Goal: Task Accomplishment & Management: Complete application form

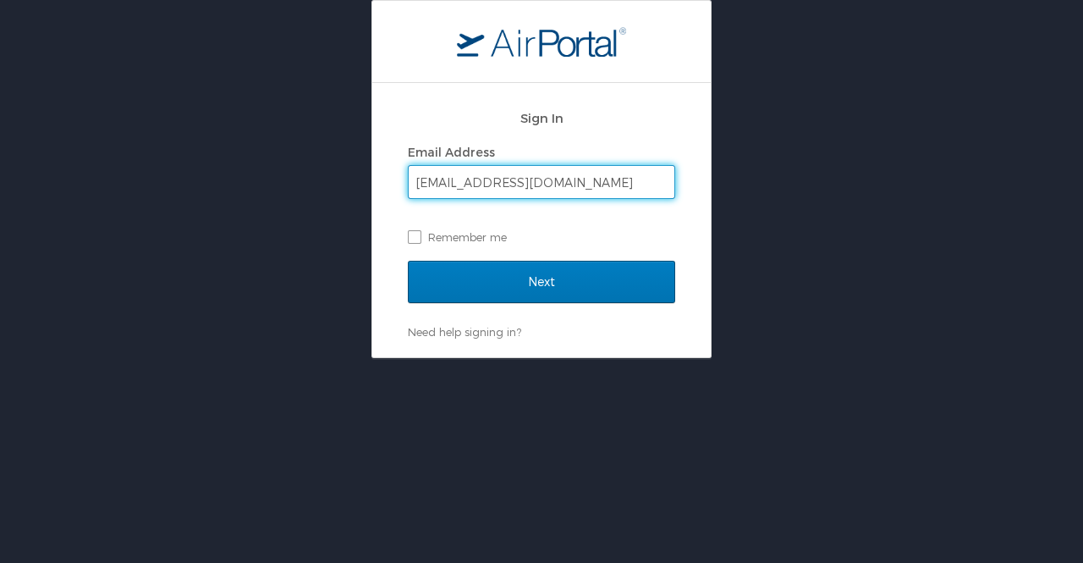
type input "anya.zhang@goosehead.com"
click at [408, 261] on input "Next" at bounding box center [541, 282] width 267 height 42
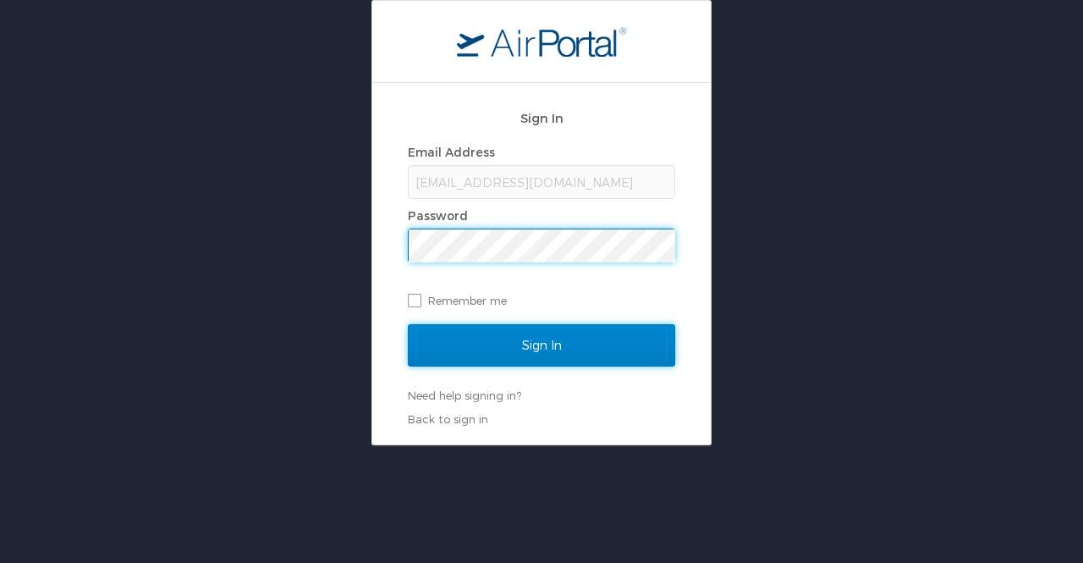
click at [558, 346] on input "Sign In" at bounding box center [541, 345] width 267 height 42
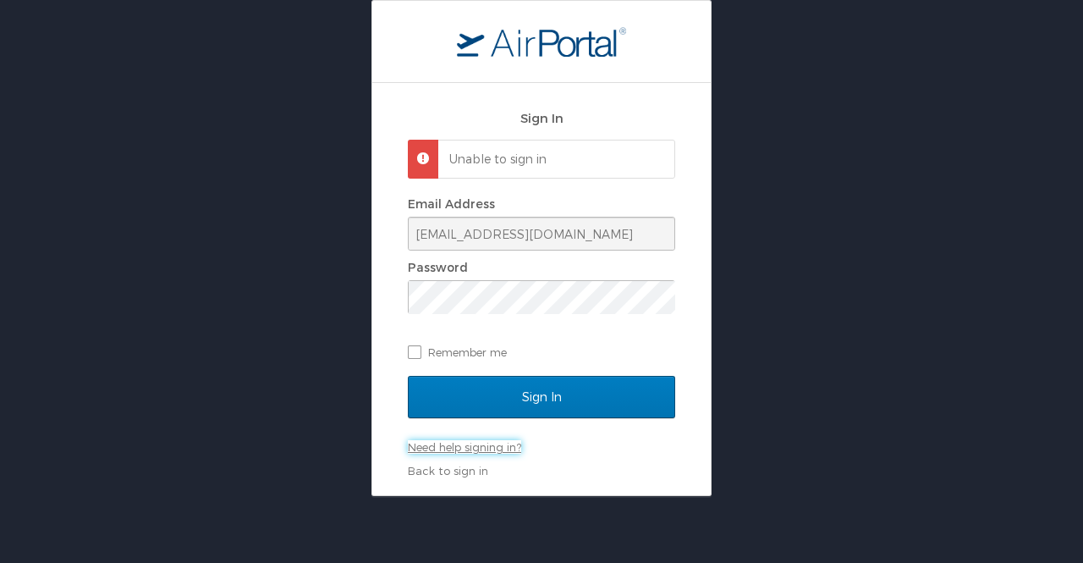
click at [482, 451] on link "Need help signing in?" at bounding box center [464, 447] width 113 height 14
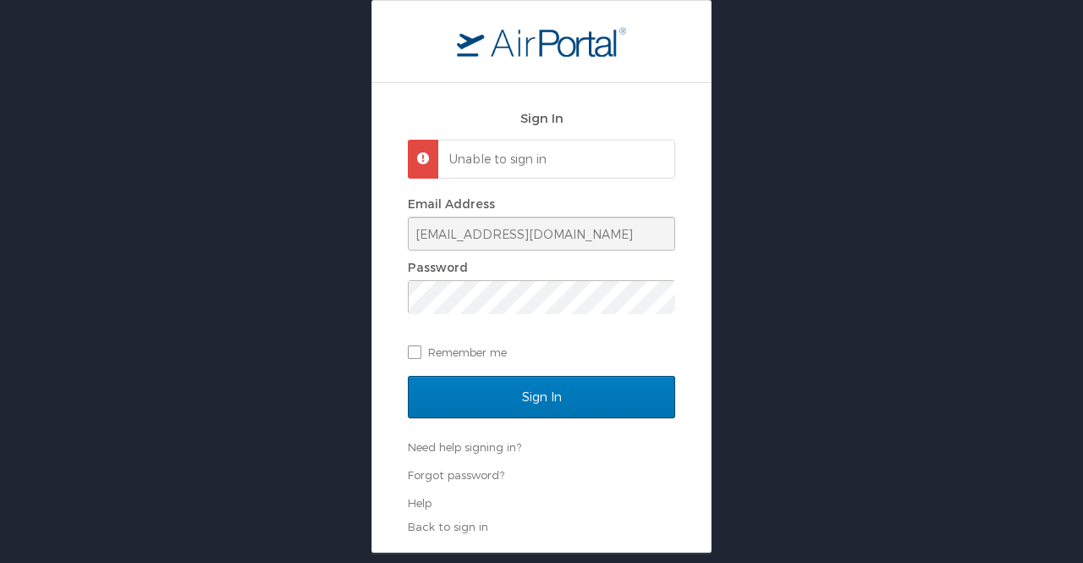
click at [416, 482] on ul "Forgot password? Help" at bounding box center [541, 488] width 267 height 43
click at [436, 476] on link "Forgot password?" at bounding box center [456, 475] width 96 height 14
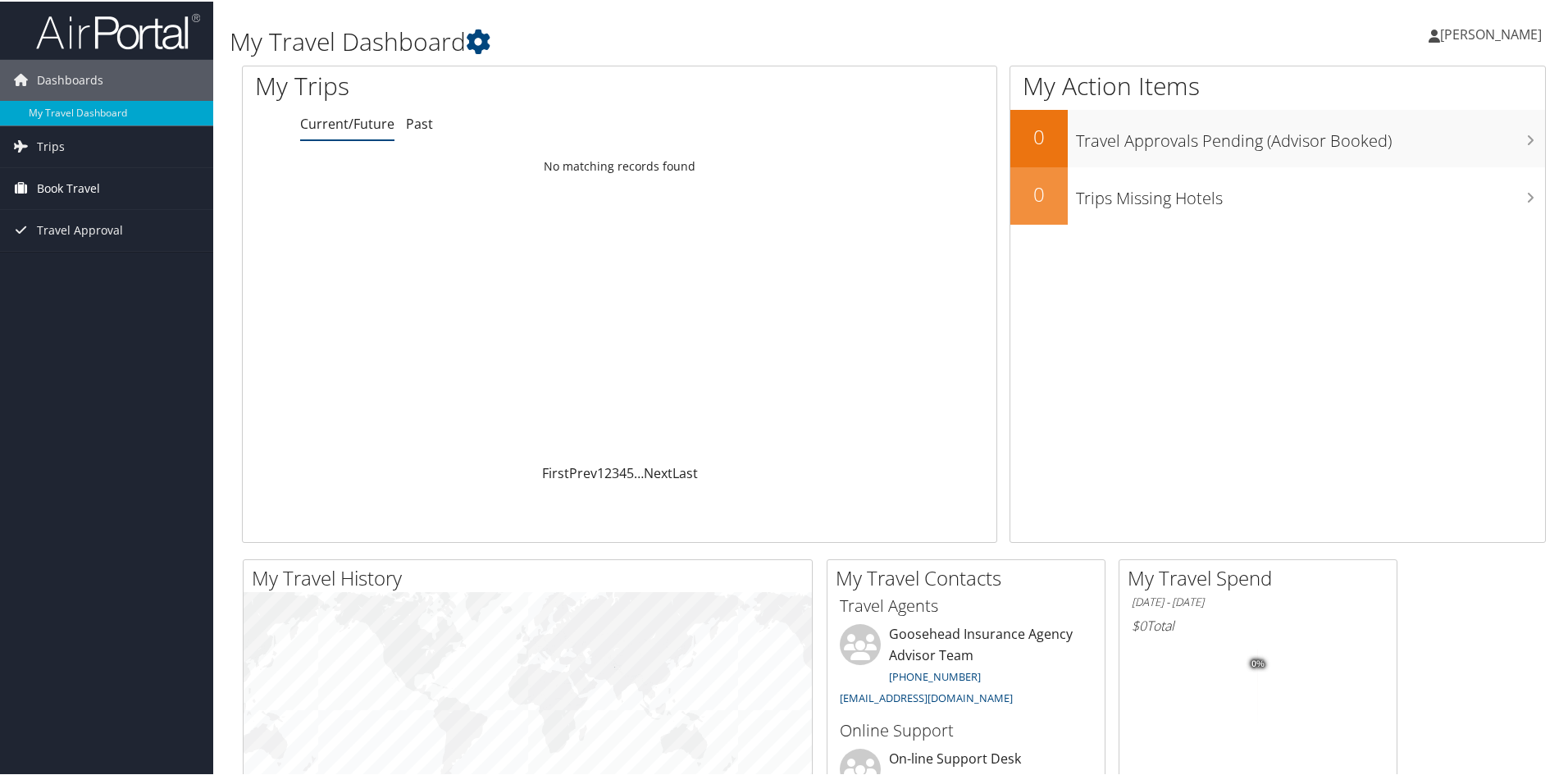
click at [90, 179] on span "Book Travel" at bounding box center [68, 187] width 63 height 41
click at [92, 138] on link "Trips" at bounding box center [107, 145] width 213 height 41
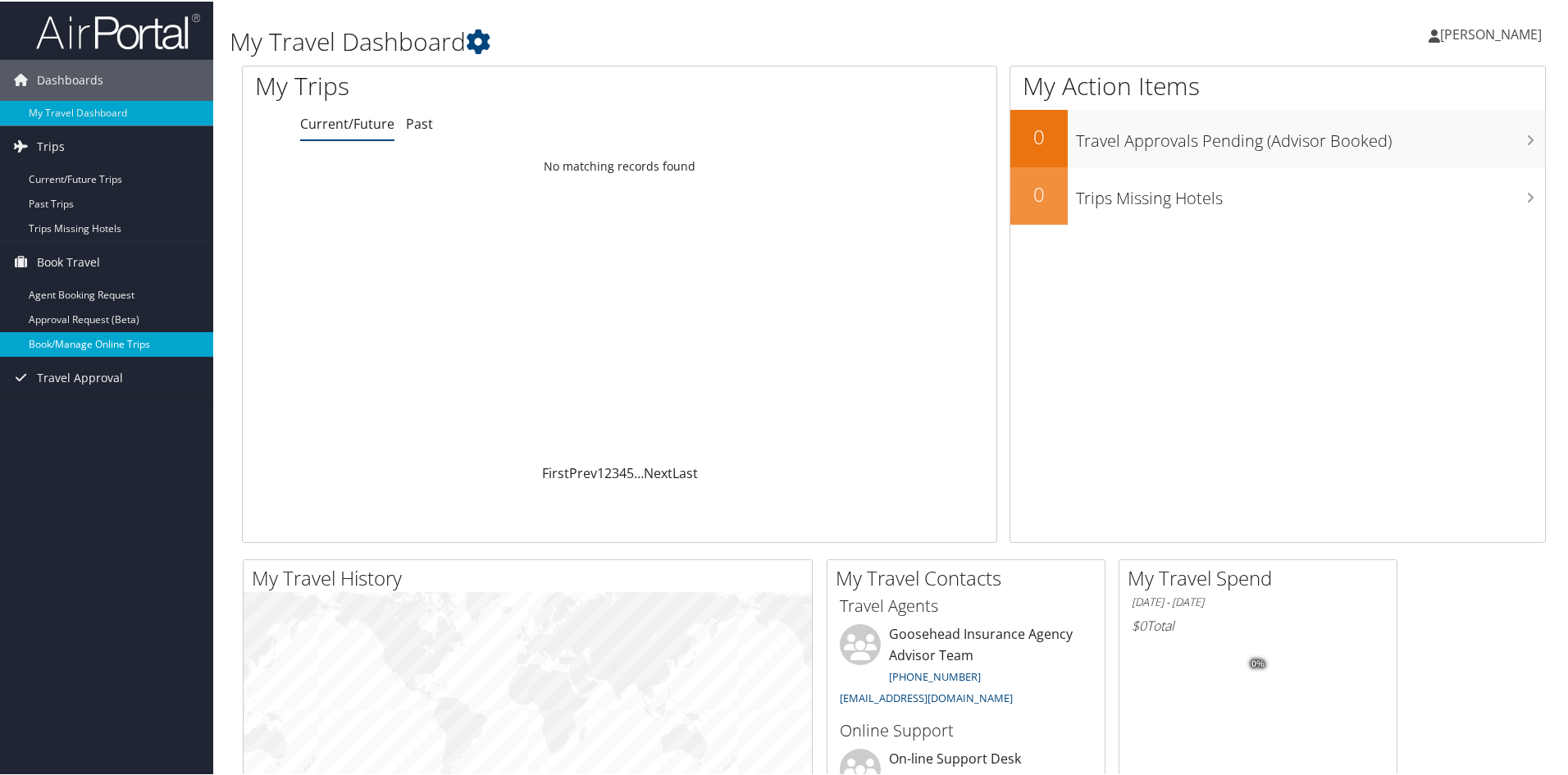
click at [67, 342] on link "Book/Manage Online Trips" at bounding box center [107, 342] width 213 height 24
click at [104, 111] on link "My Travel Dashboard" at bounding box center [107, 110] width 213 height 24
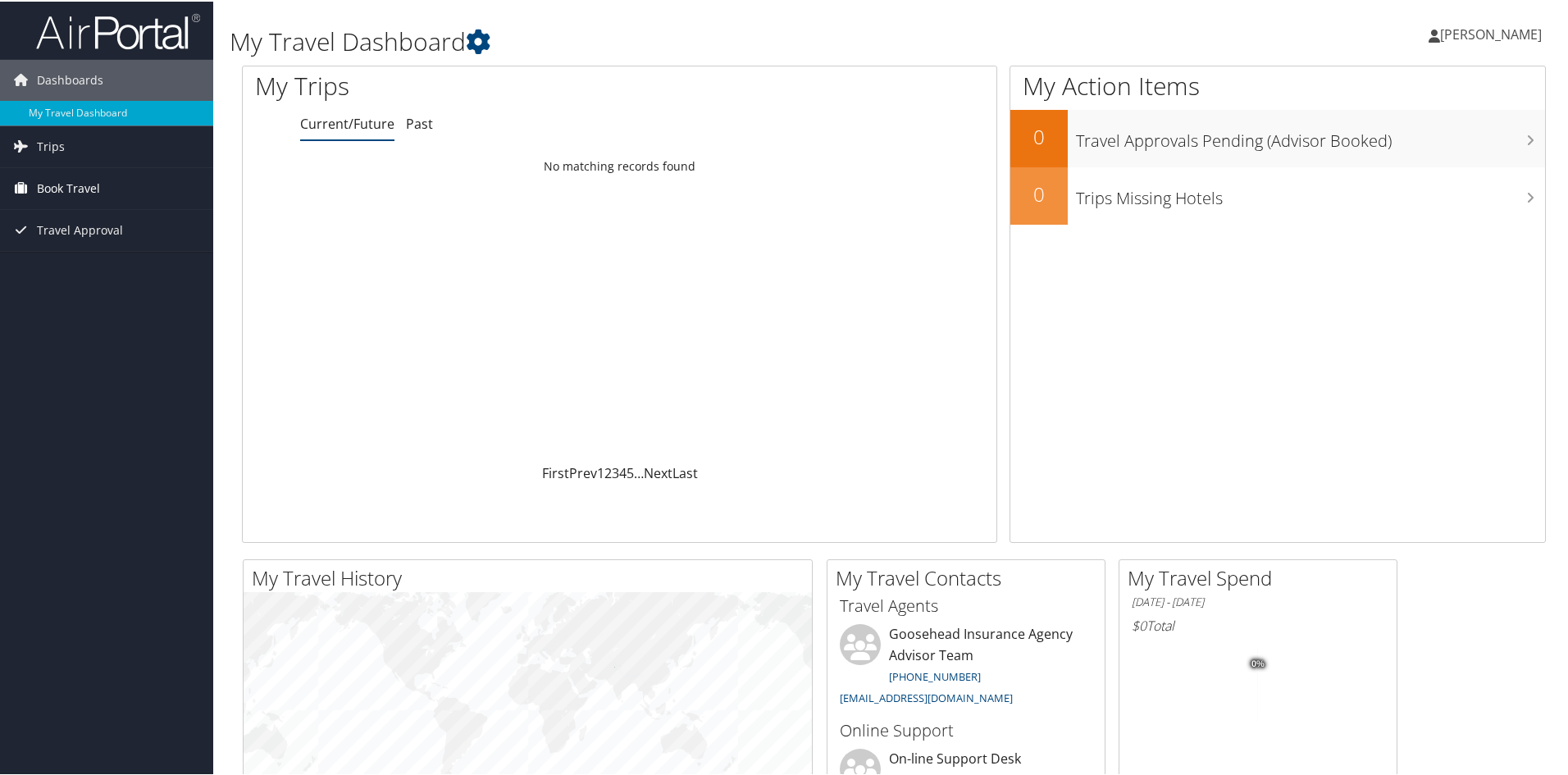
click at [37, 183] on span "Book Travel" at bounding box center [68, 187] width 63 height 41
click at [65, 264] on link "Book/Manage Online Trips" at bounding box center [107, 268] width 213 height 24
click at [48, 309] on span "Travel Approval" at bounding box center [79, 302] width 86 height 41
click at [1497, 40] on span "Anya Zhang" at bounding box center [1490, 33] width 102 height 18
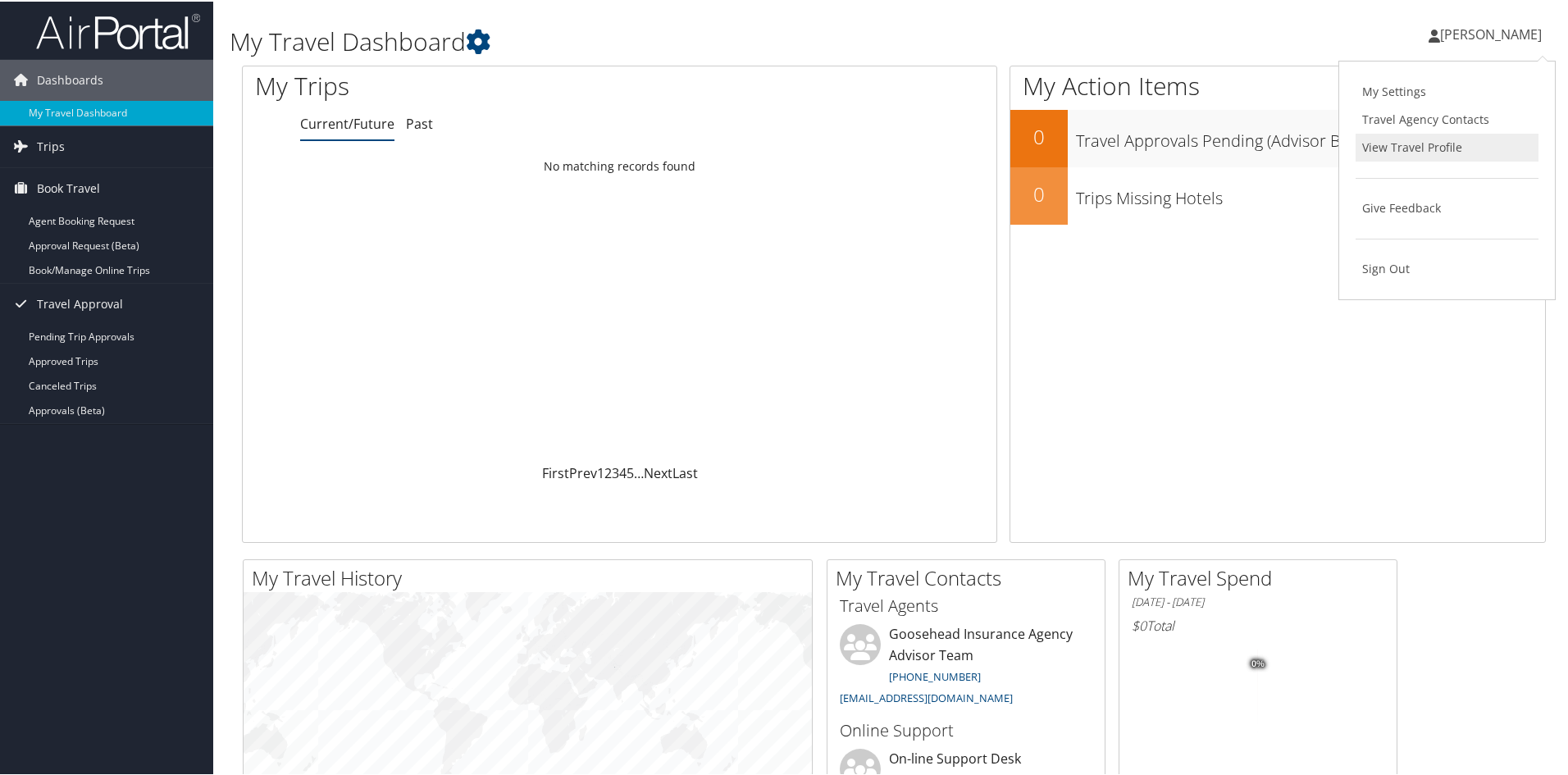
click at [1415, 146] on link "View Travel Profile" at bounding box center [1447, 145] width 183 height 28
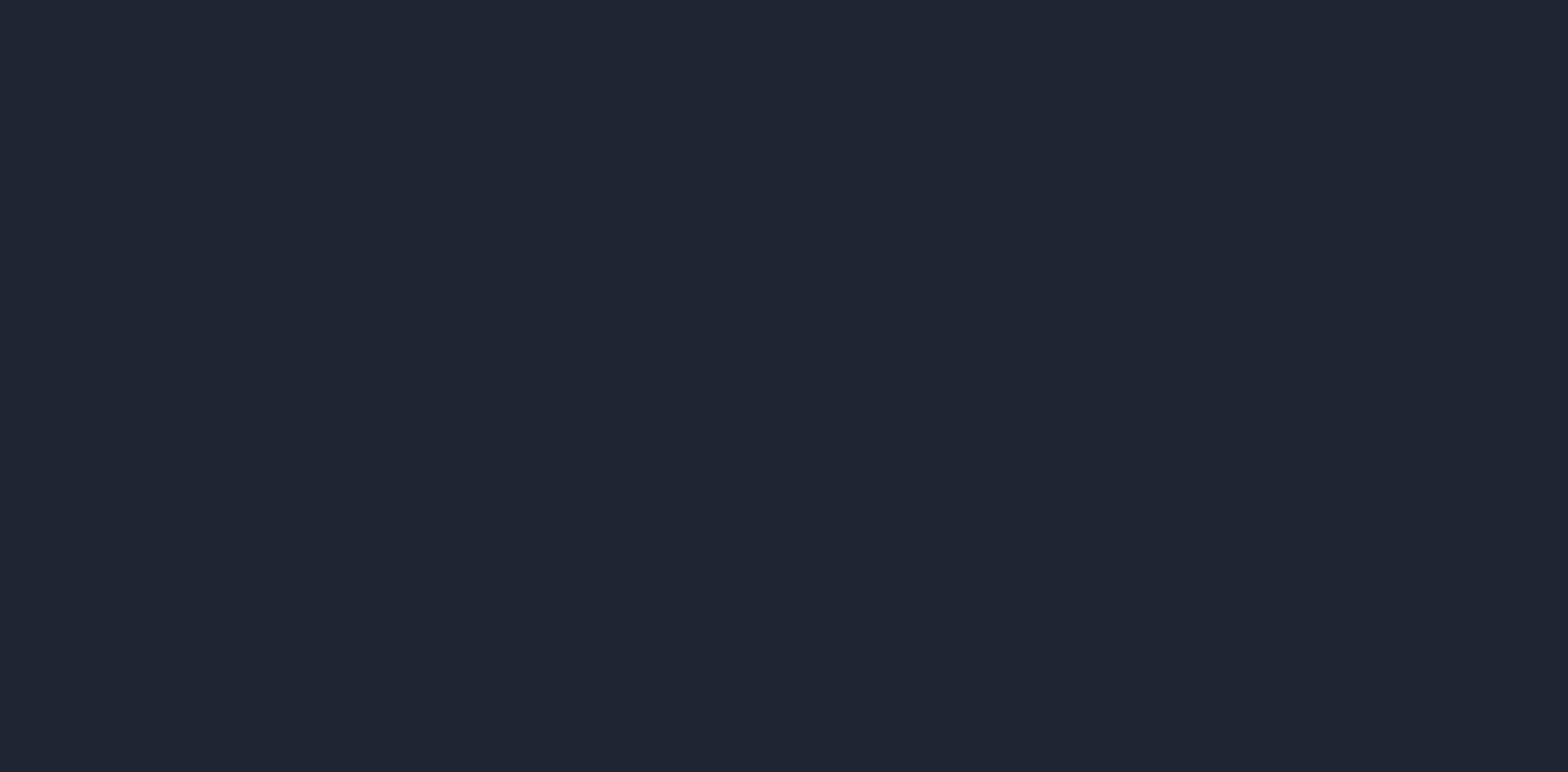
select select "US"
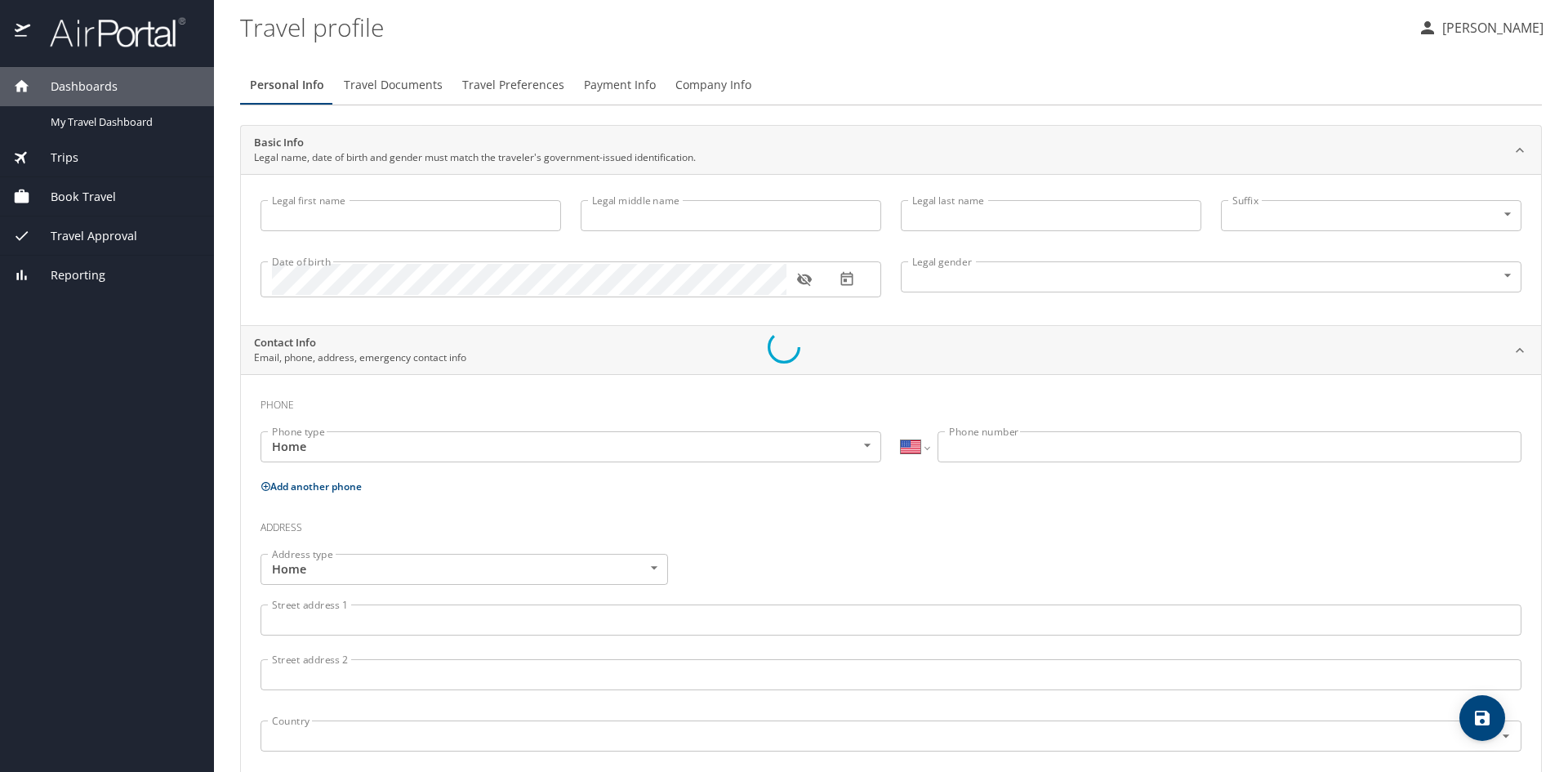
type input "Anya"
type input "Zhang"
type input "[DEMOGRAPHIC_DATA]"
select select "US"
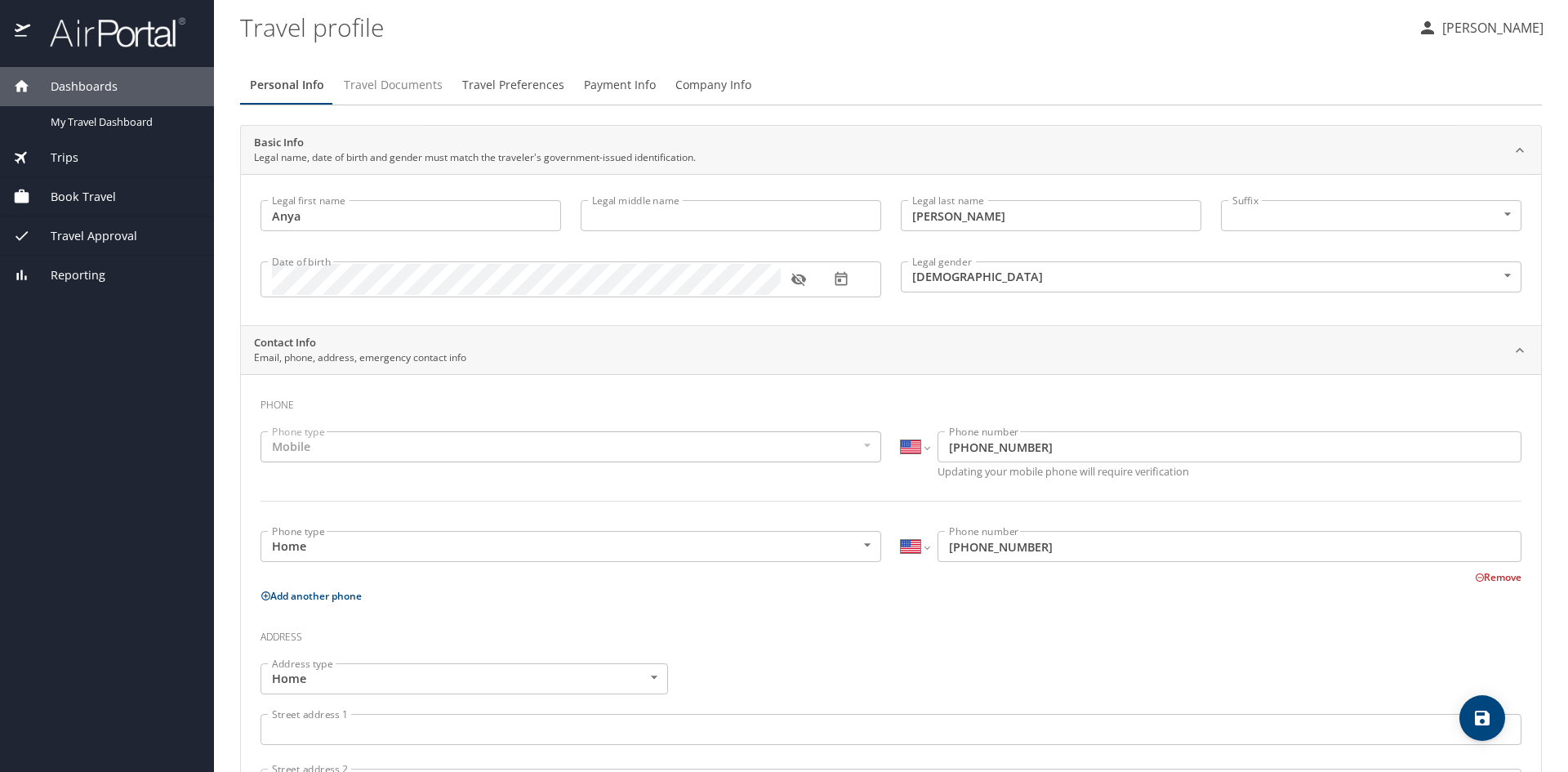
click at [403, 83] on span "Travel Documents" at bounding box center [393, 85] width 98 height 20
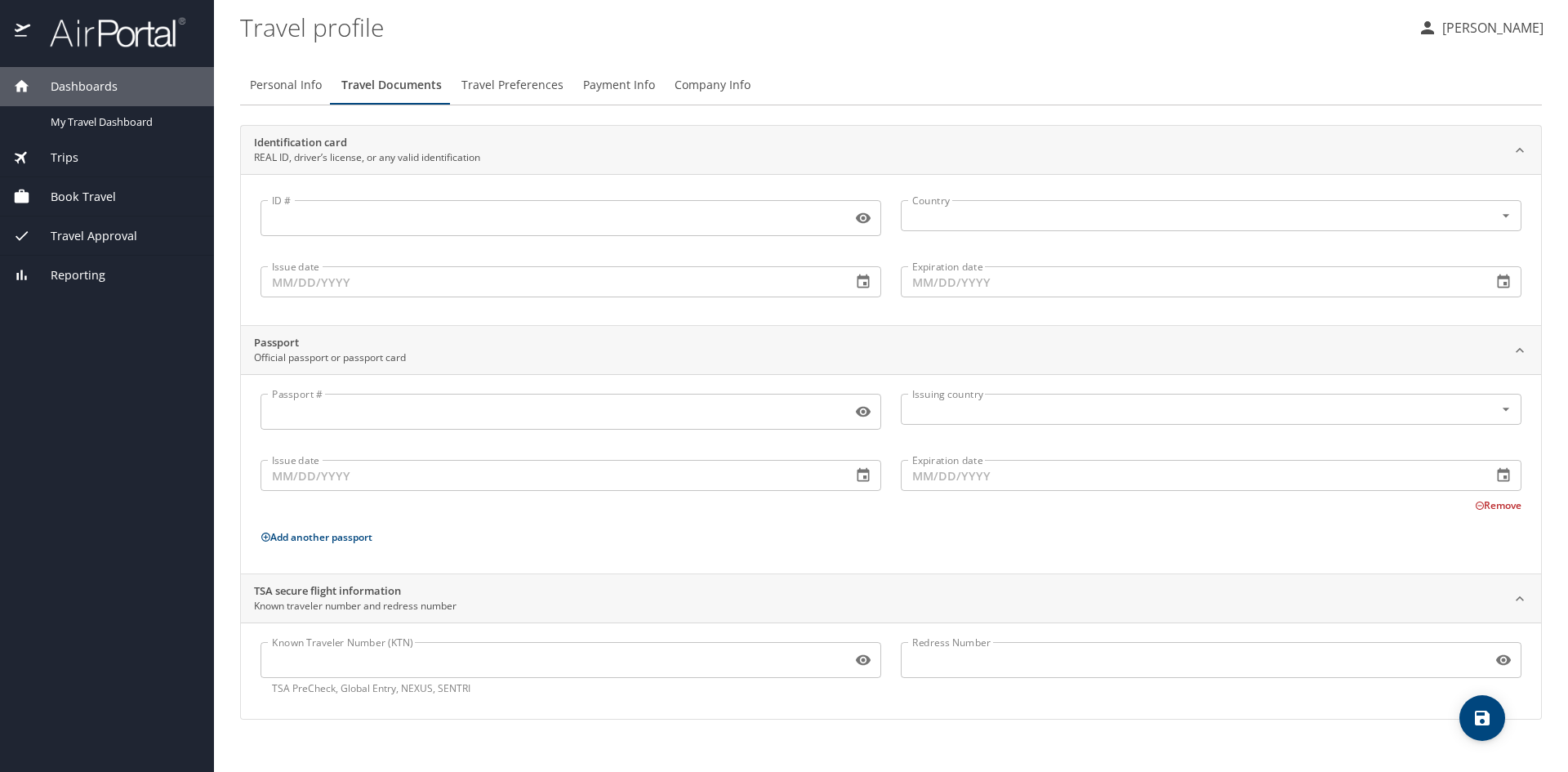
click at [507, 82] on span "Travel Preferences" at bounding box center [512, 85] width 102 height 20
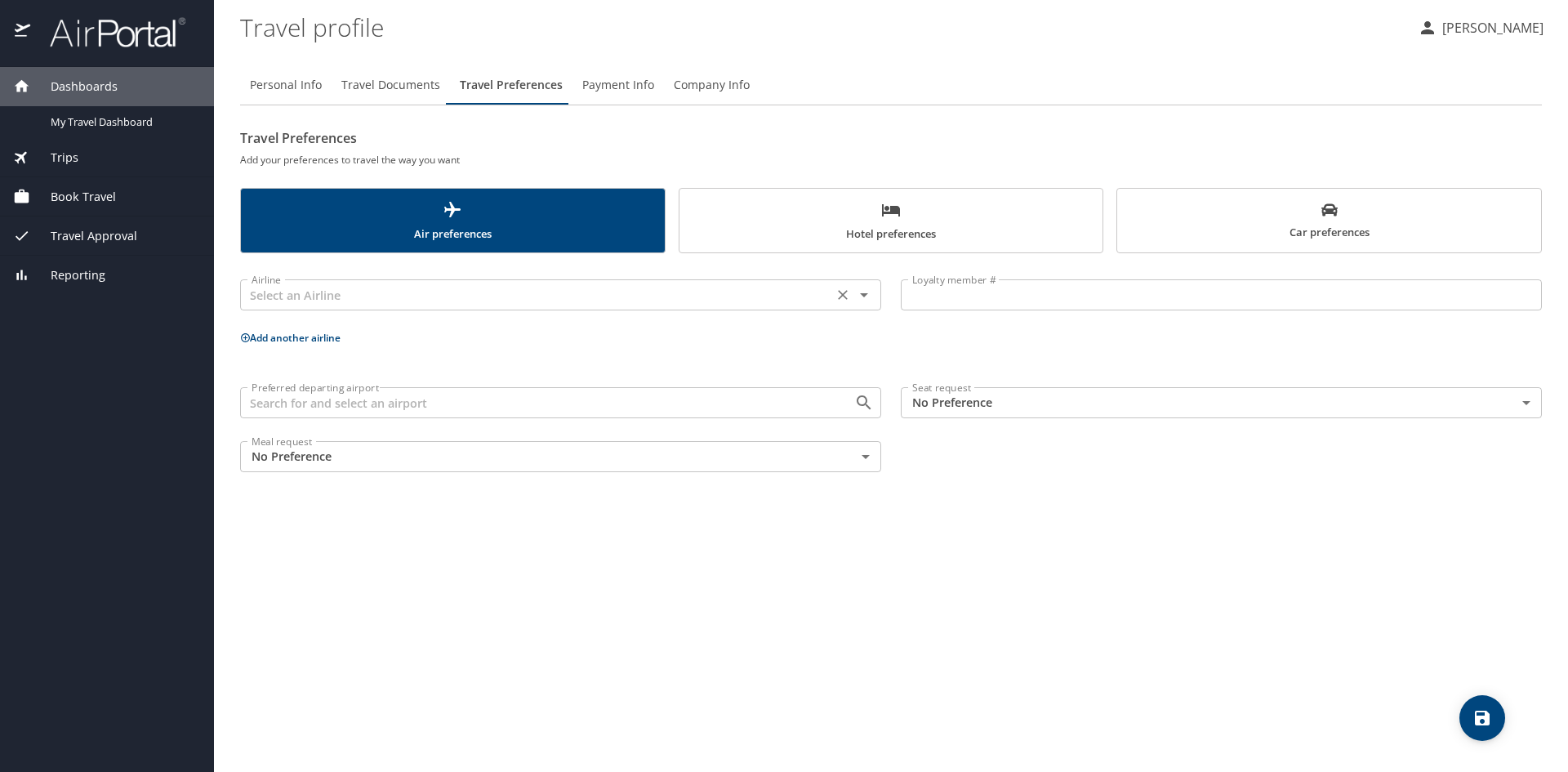
click at [423, 288] on input "text" at bounding box center [536, 295] width 583 height 21
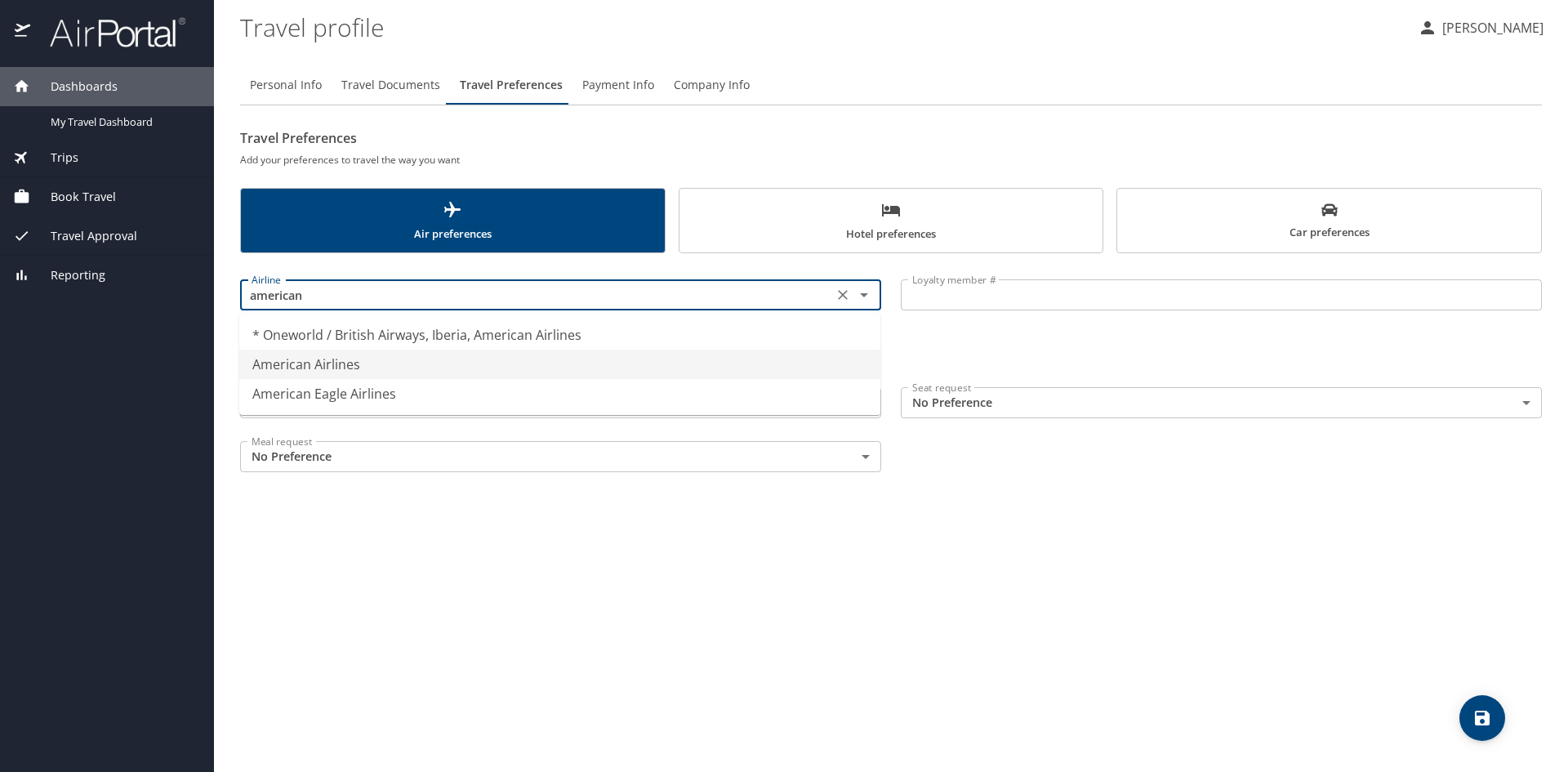
click at [355, 374] on li "American Airlines" at bounding box center [560, 364] width 641 height 29
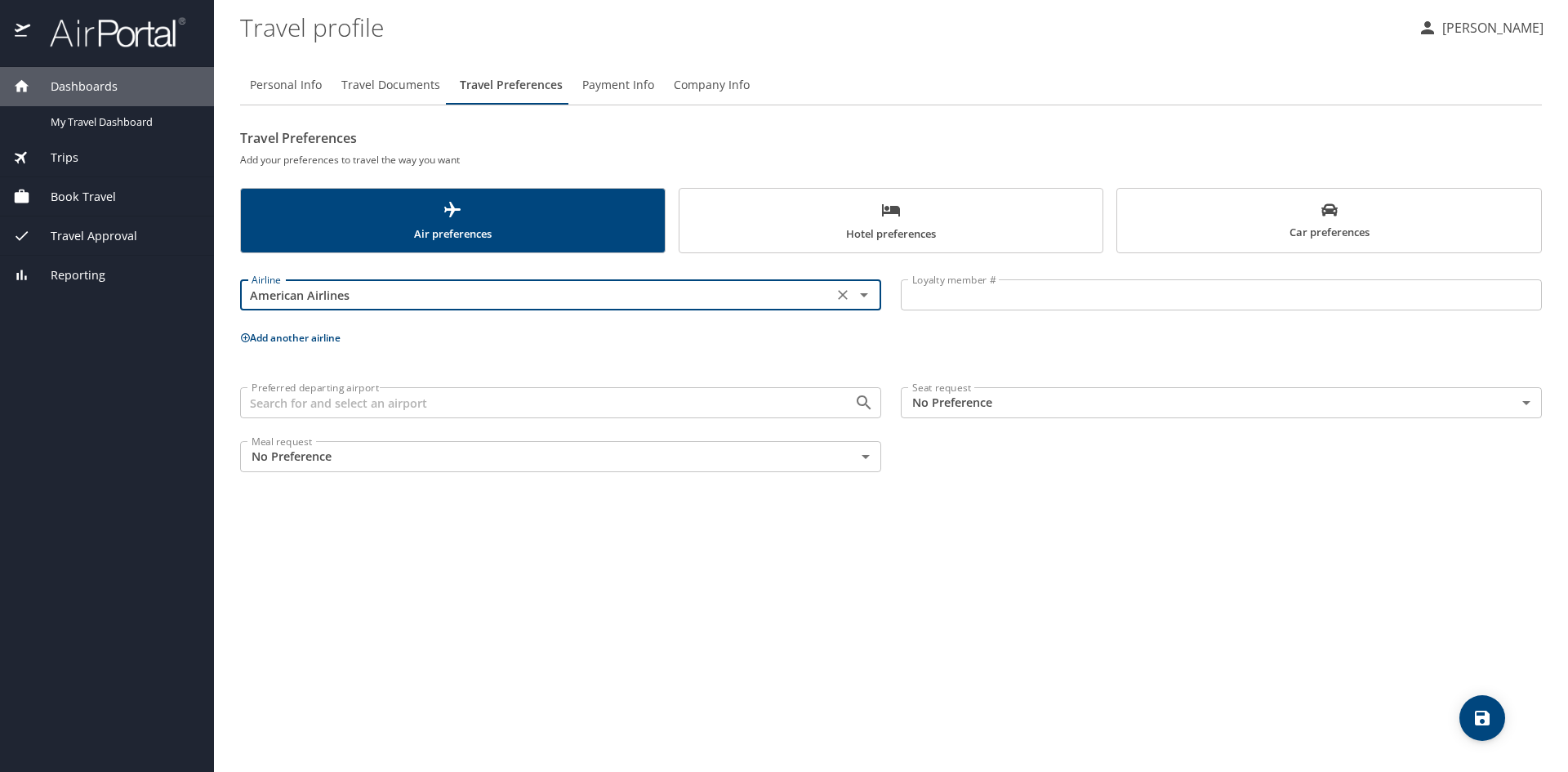
type input "American Airlines"
click at [1027, 295] on input "Loyalty member #" at bounding box center [1222, 294] width 641 height 31
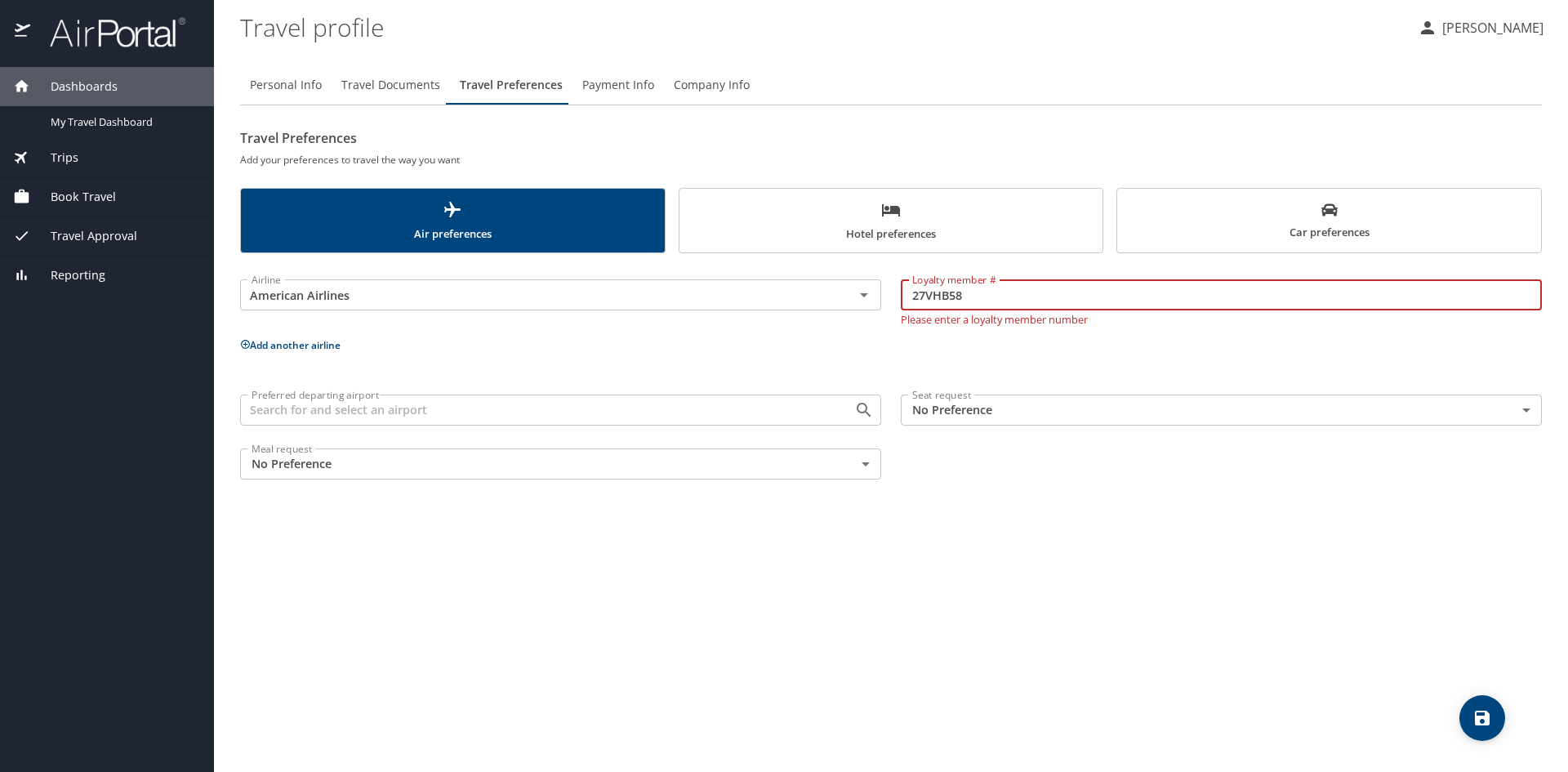
type input "27VHB58"
click at [507, 552] on div "Personal Info Travel Documents Travel Preferences Payment Info Company Info Tra…" at bounding box center [891, 412] width 1302 height 720
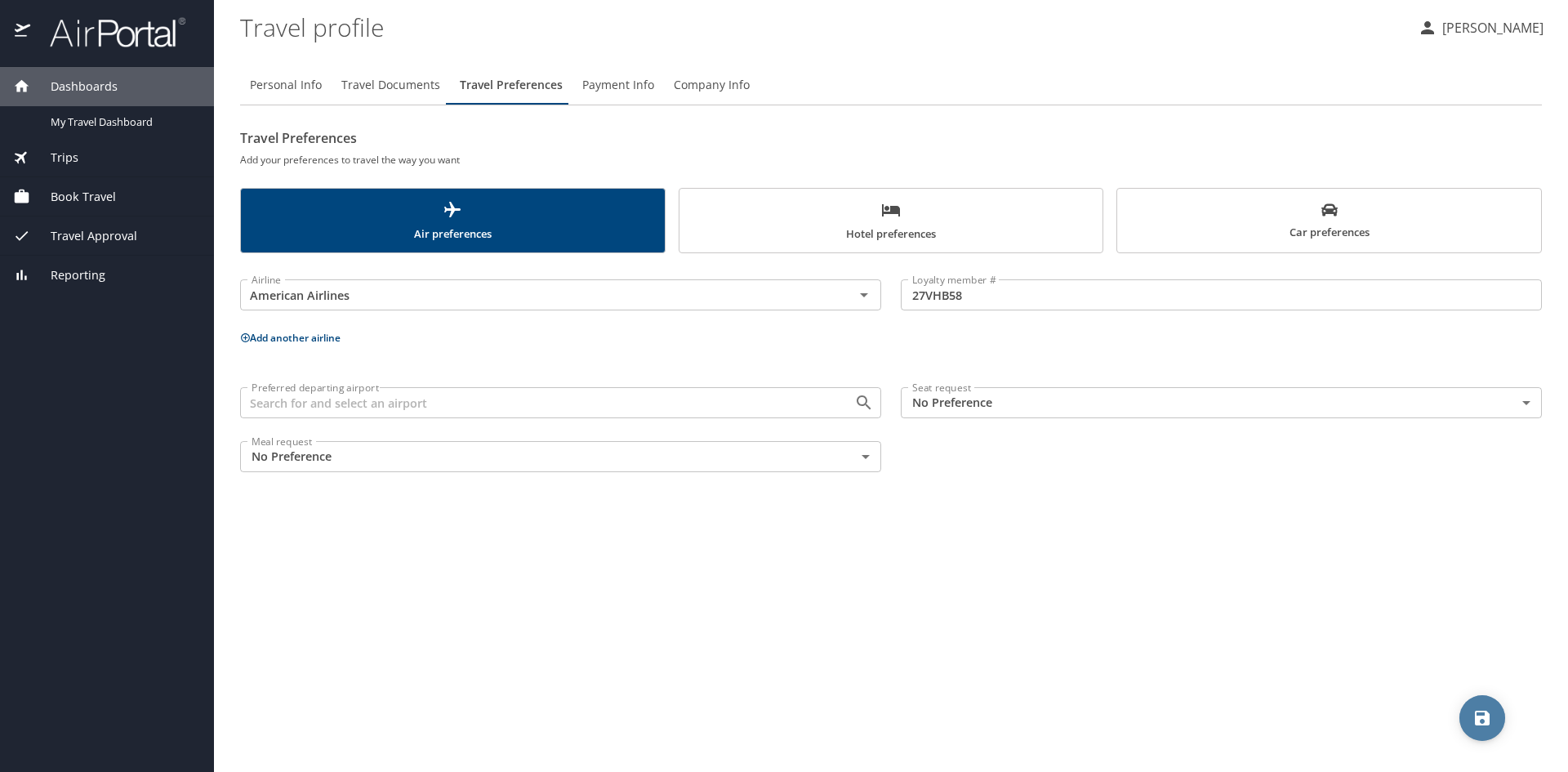
click at [1475, 726] on icon "save" at bounding box center [1482, 718] width 19 height 19
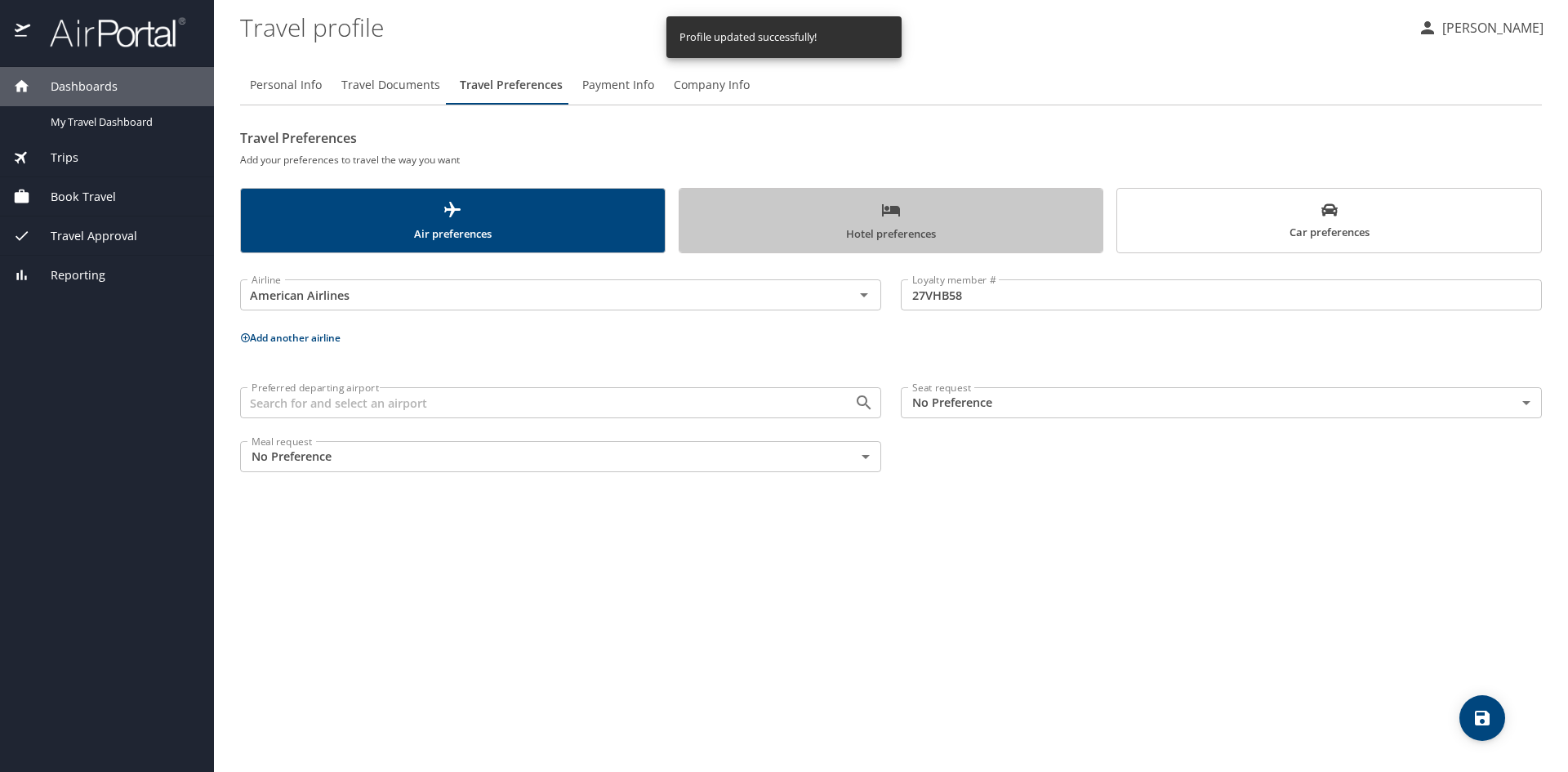
click at [903, 215] on span "Hotel preferences" at bounding box center [891, 221] width 404 height 43
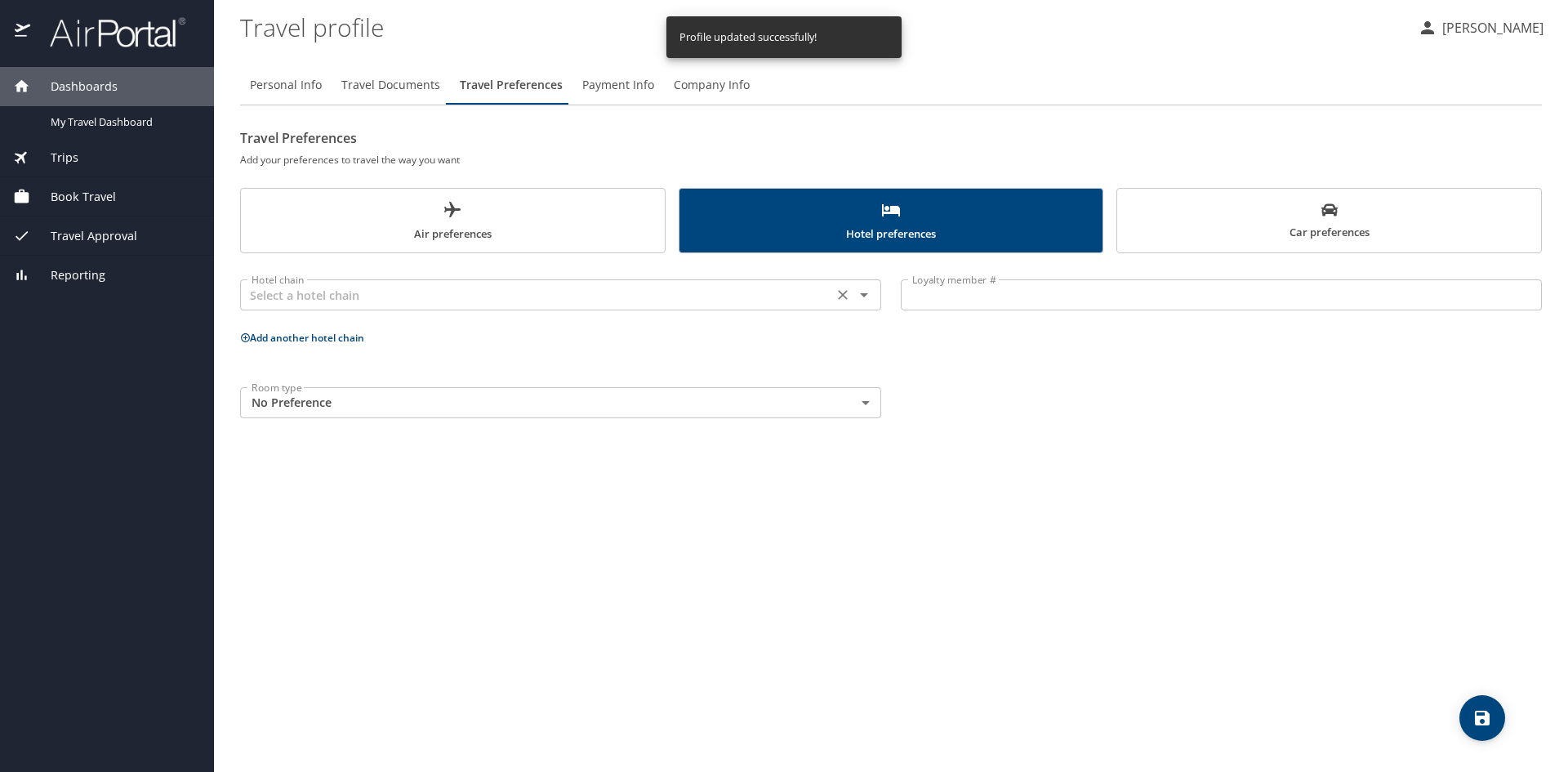
click at [421, 293] on input "text" at bounding box center [536, 295] width 583 height 21
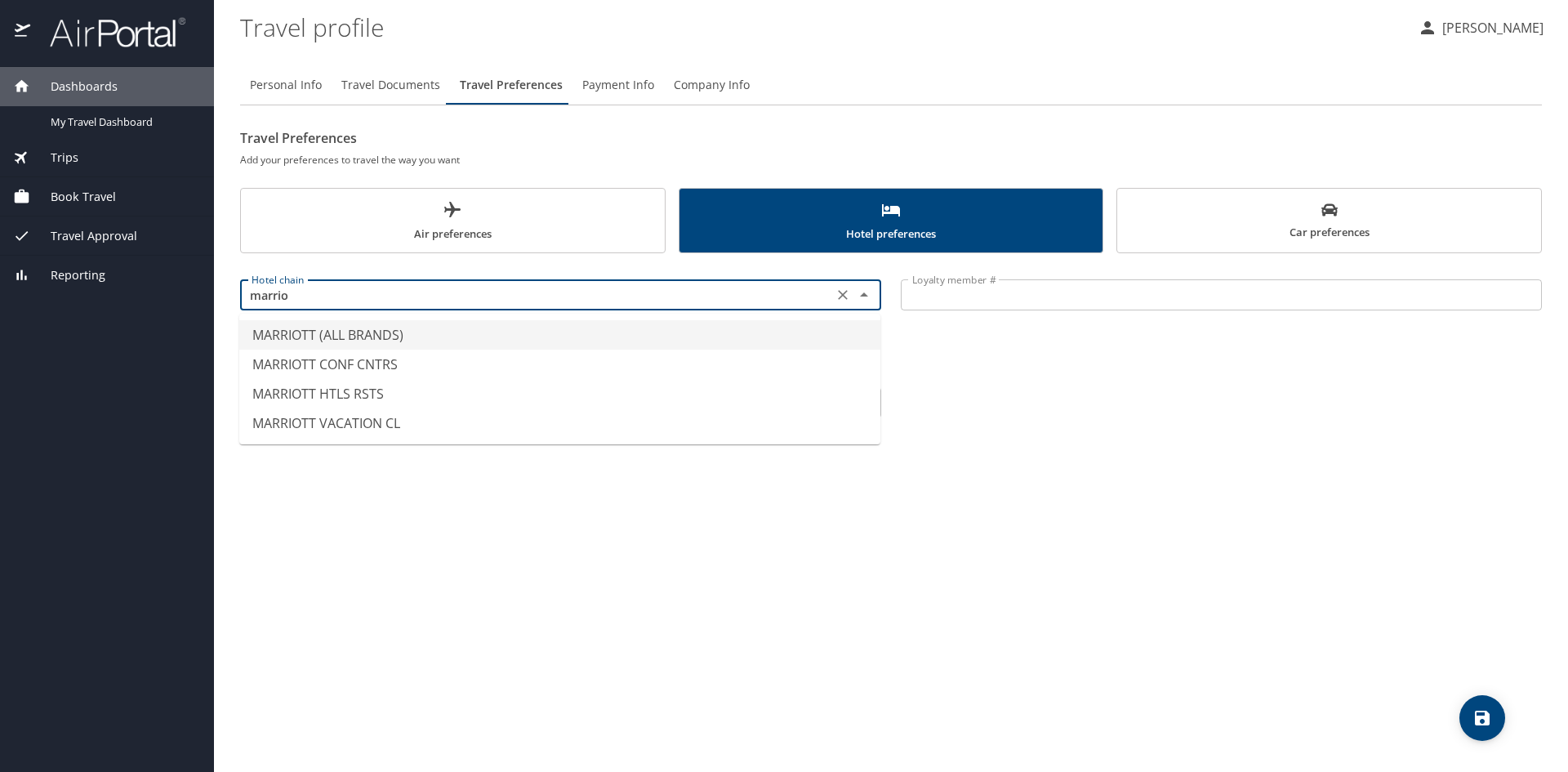
click at [351, 328] on li "MARRIOTT (ALL BRANDS)" at bounding box center [560, 335] width 641 height 29
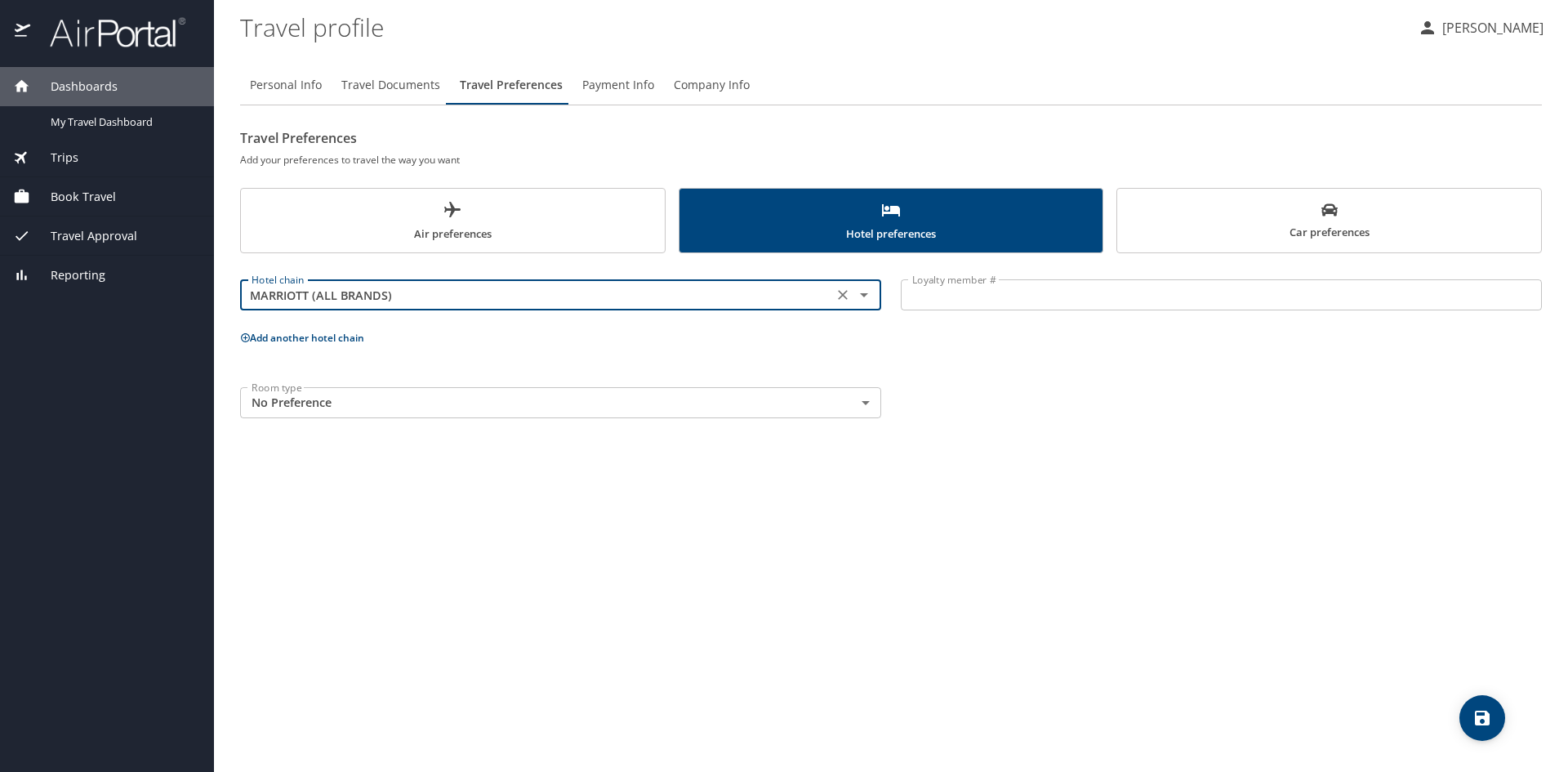
type input "MARRIOTT (ALL BRANDS)"
click at [986, 303] on input "Loyalty member #" at bounding box center [1222, 294] width 641 height 31
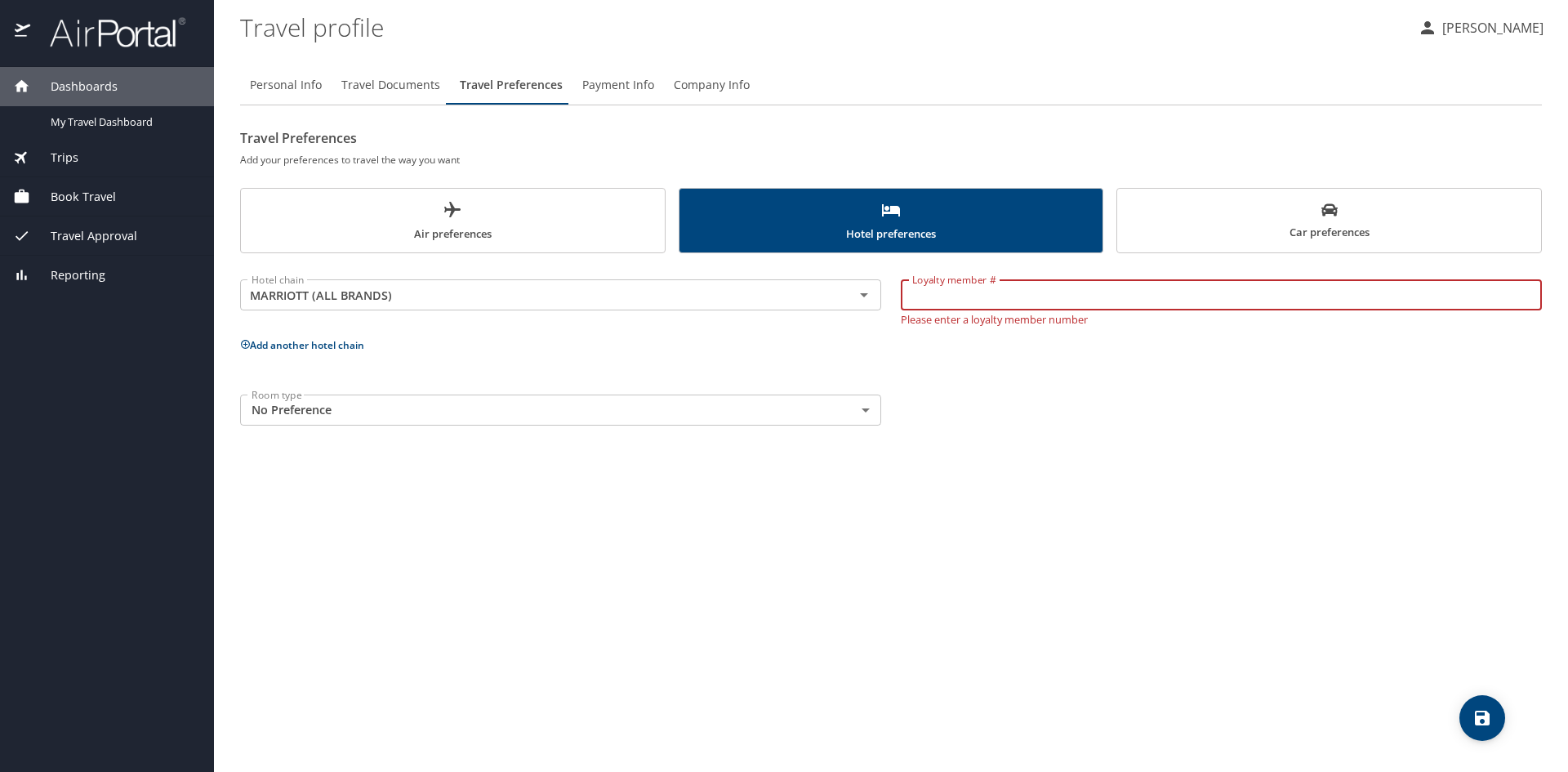
click at [1029, 288] on input "Loyalty member #" at bounding box center [1222, 294] width 641 height 31
type input "219340283"
click at [1483, 704] on button "save" at bounding box center [1481, 717] width 45 height 45
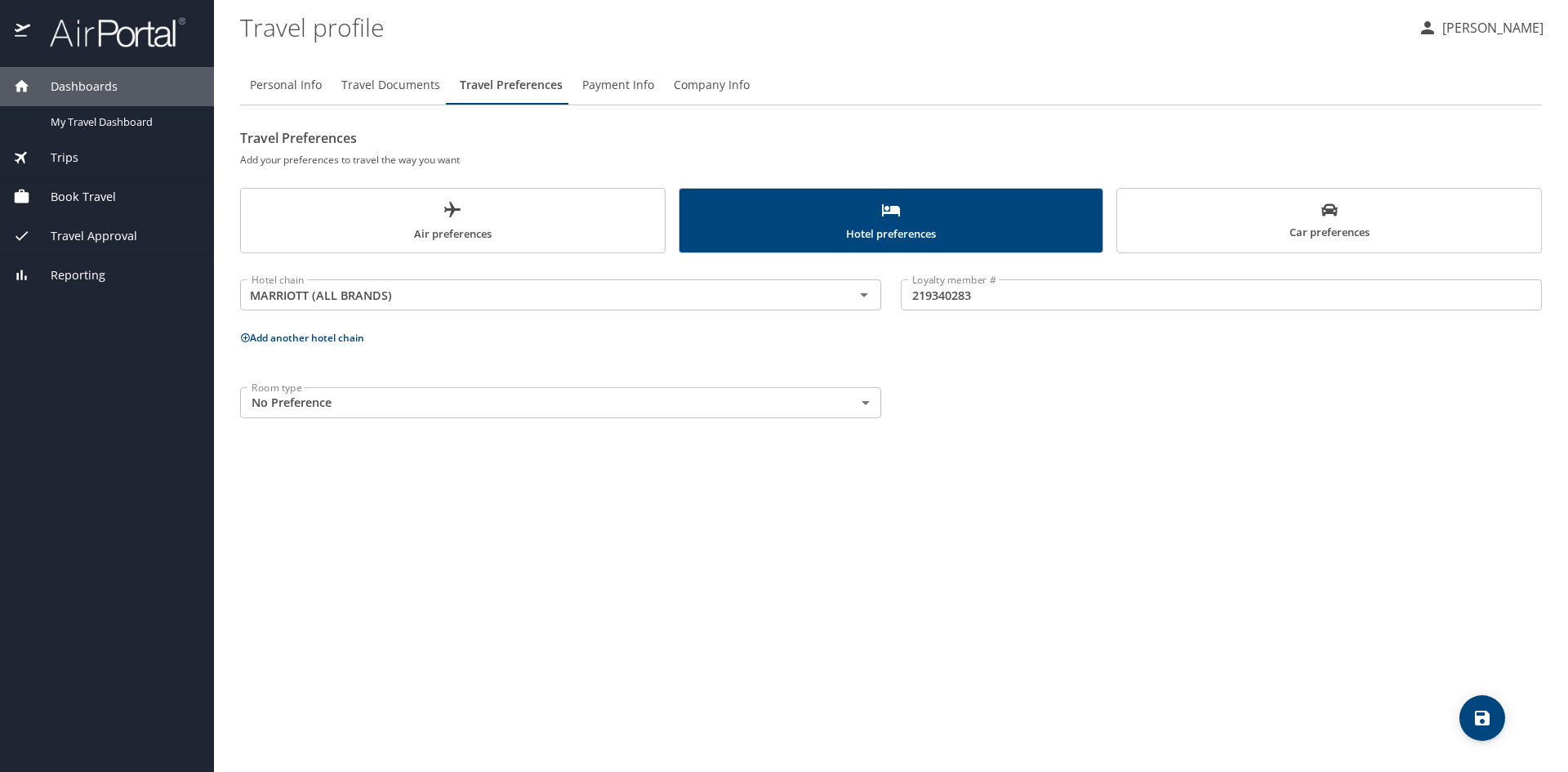
click at [1342, 235] on span "Car preferences" at bounding box center [1329, 221] width 404 height 40
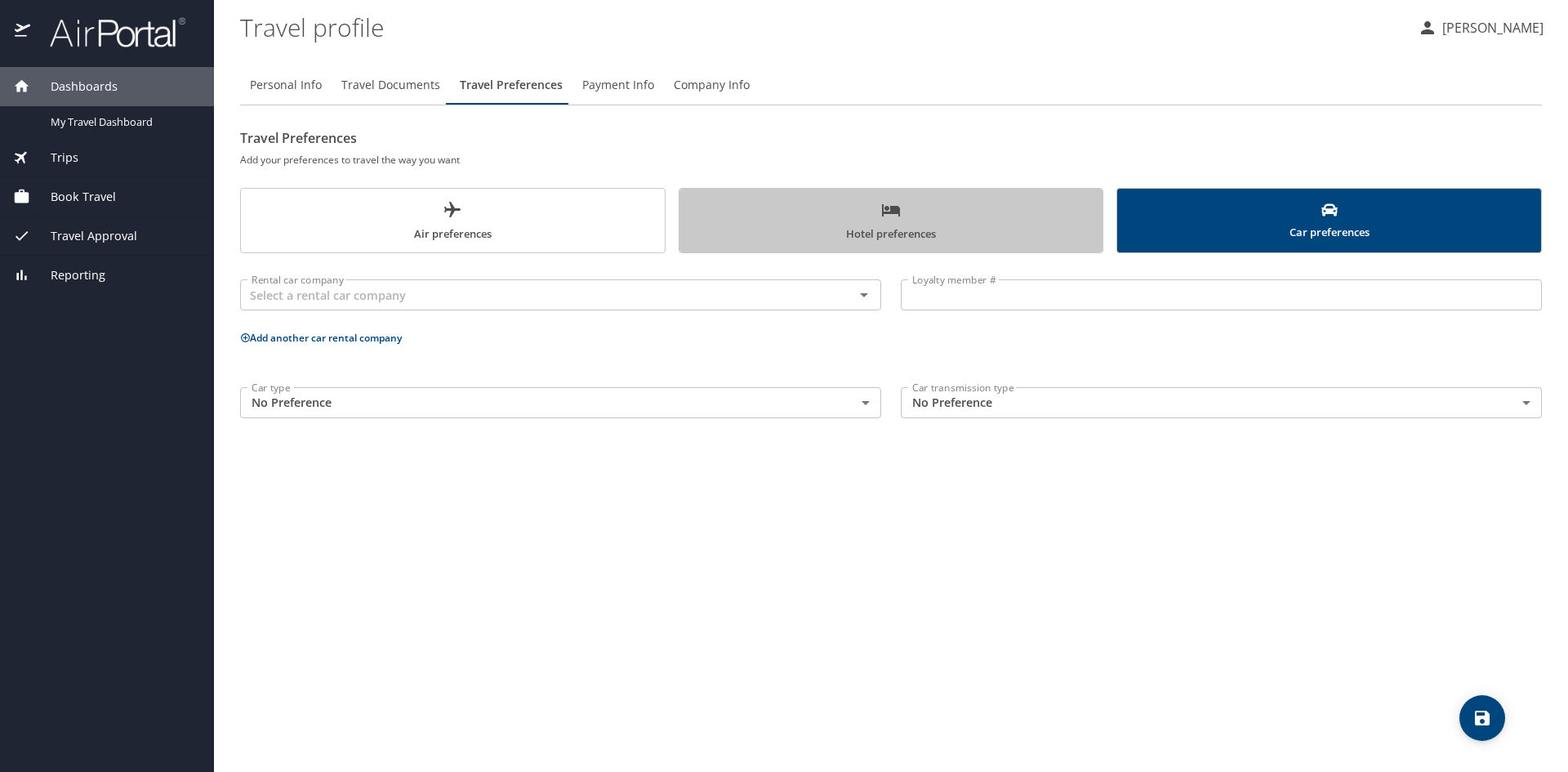
click at [960, 224] on span "Hotel preferences" at bounding box center [891, 221] width 404 height 43
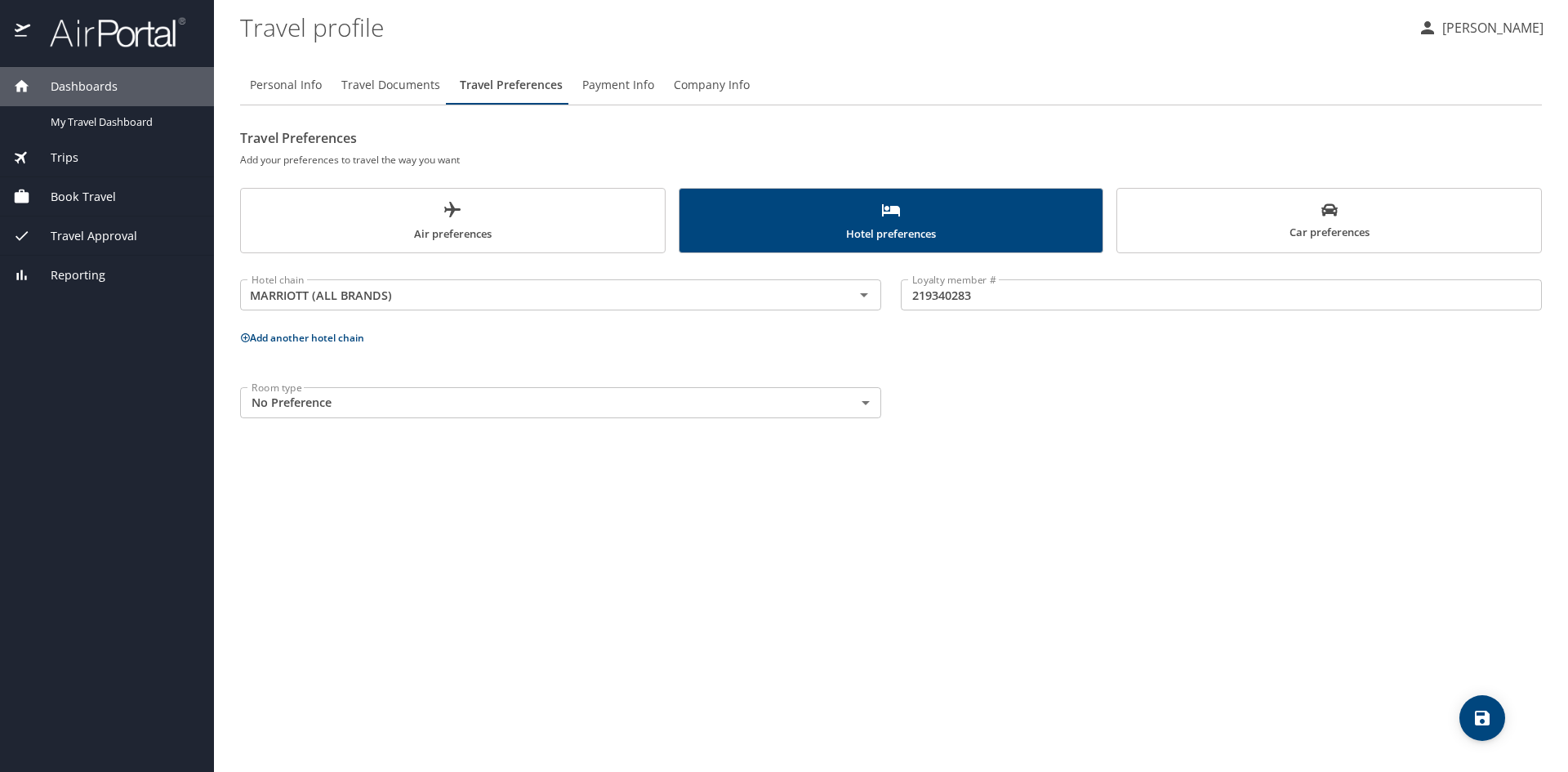
click at [1224, 244] on button "Car preferences" at bounding box center [1329, 221] width 426 height 66
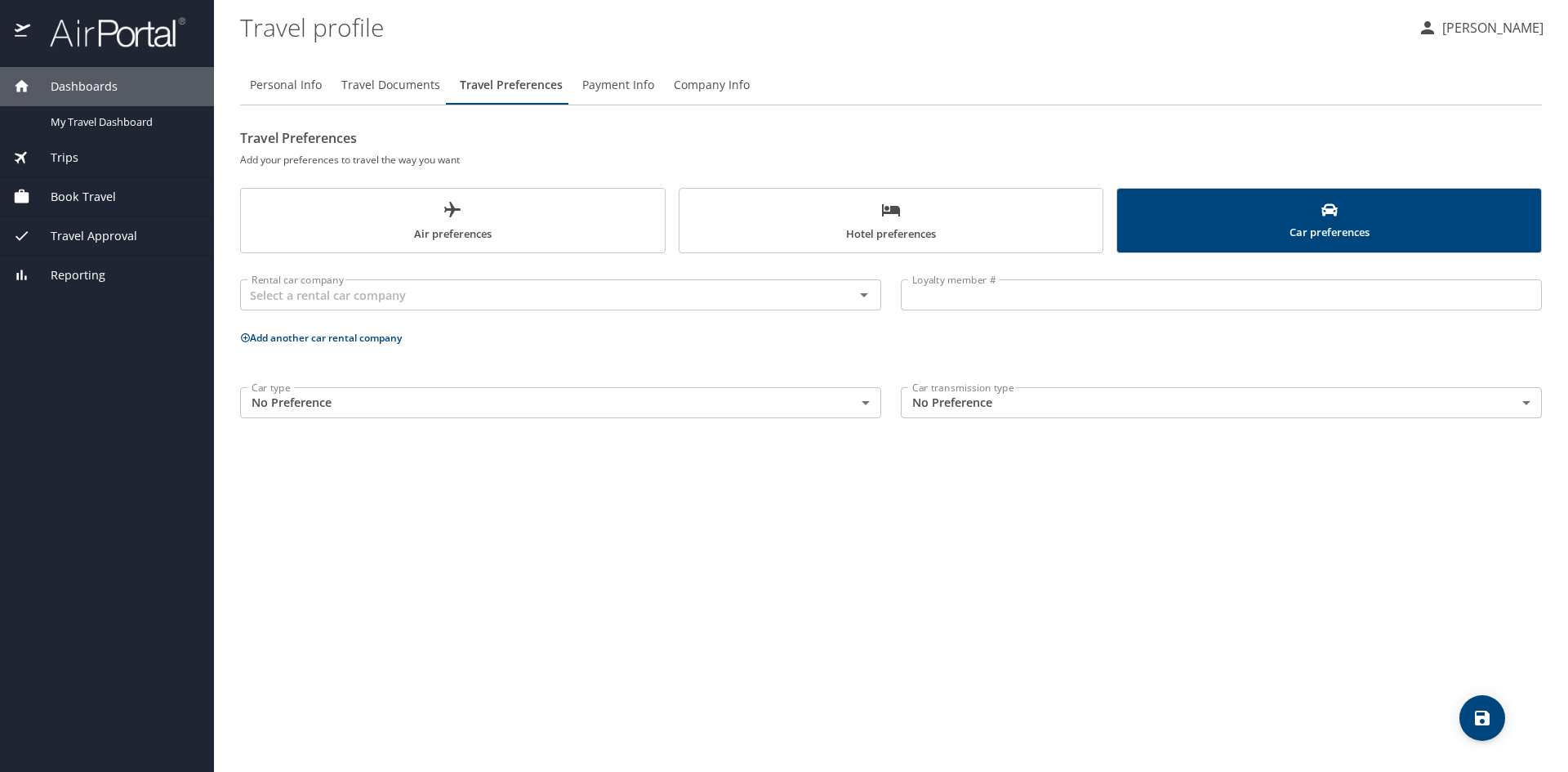
click at [549, 242] on span "Air preferences" at bounding box center [453, 221] width 404 height 43
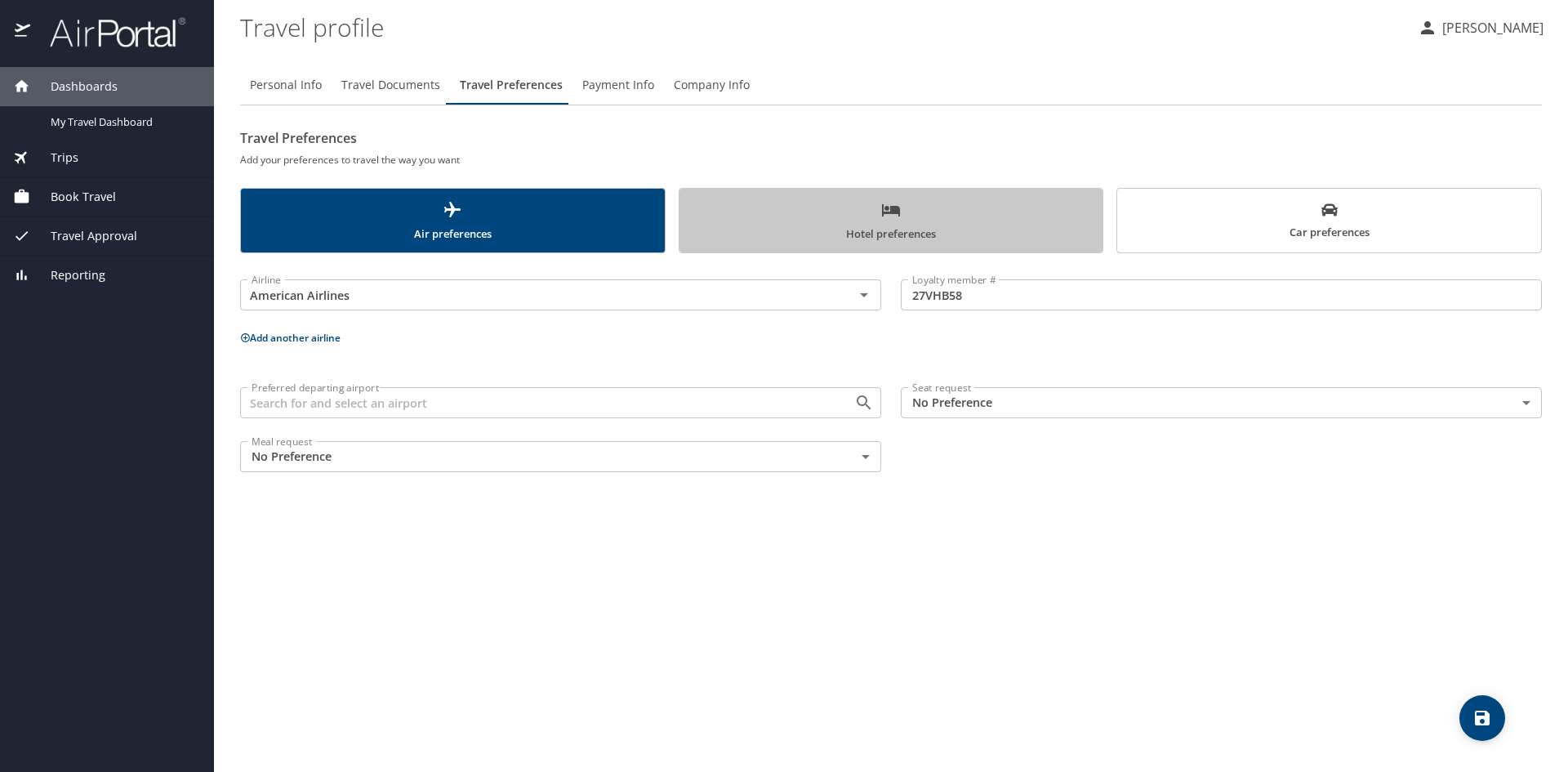
click at [772, 230] on span "Hotel preferences" at bounding box center [891, 221] width 404 height 43
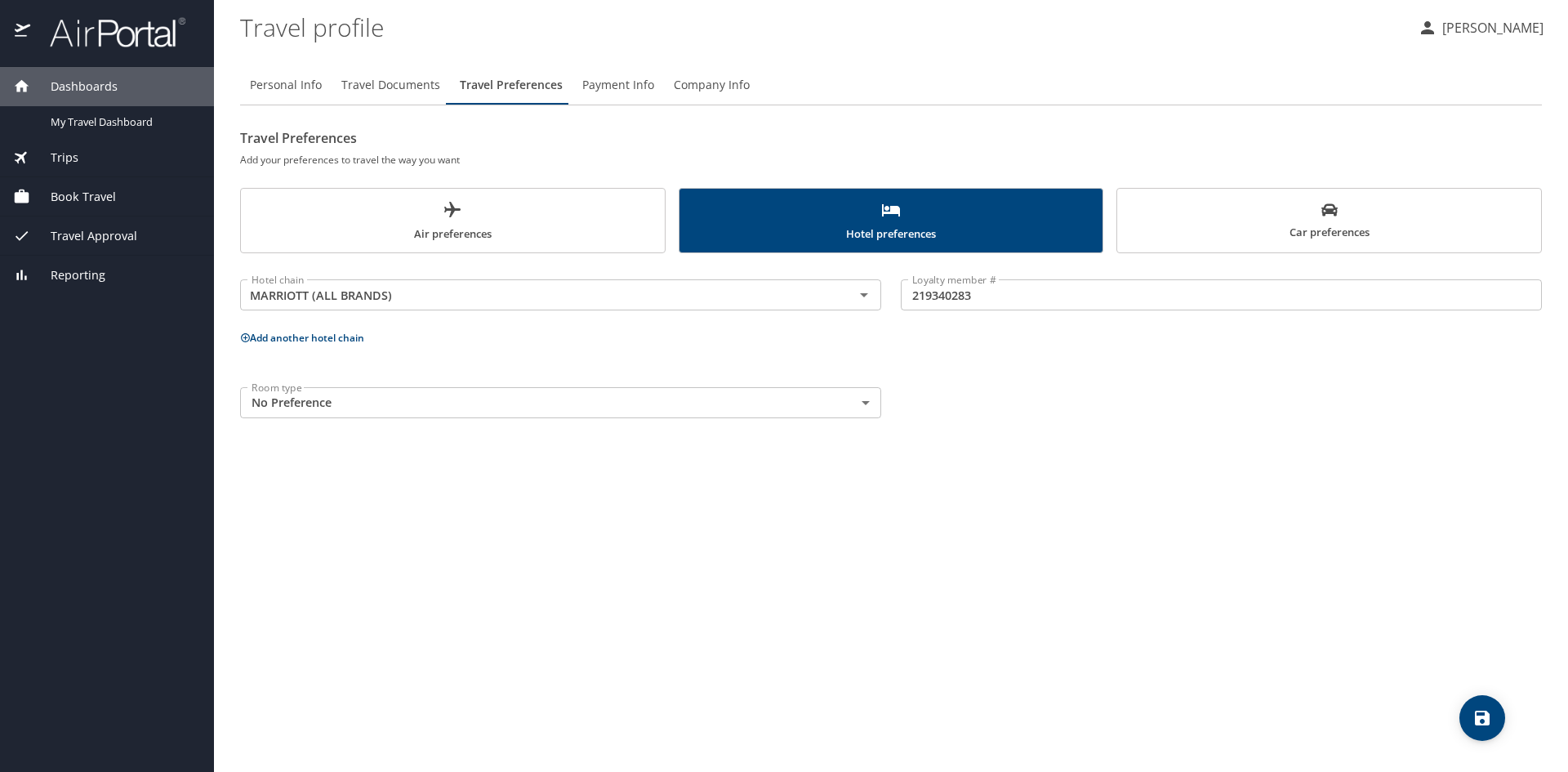
click at [96, 178] on div "Book Travel" at bounding box center [107, 197] width 214 height 40
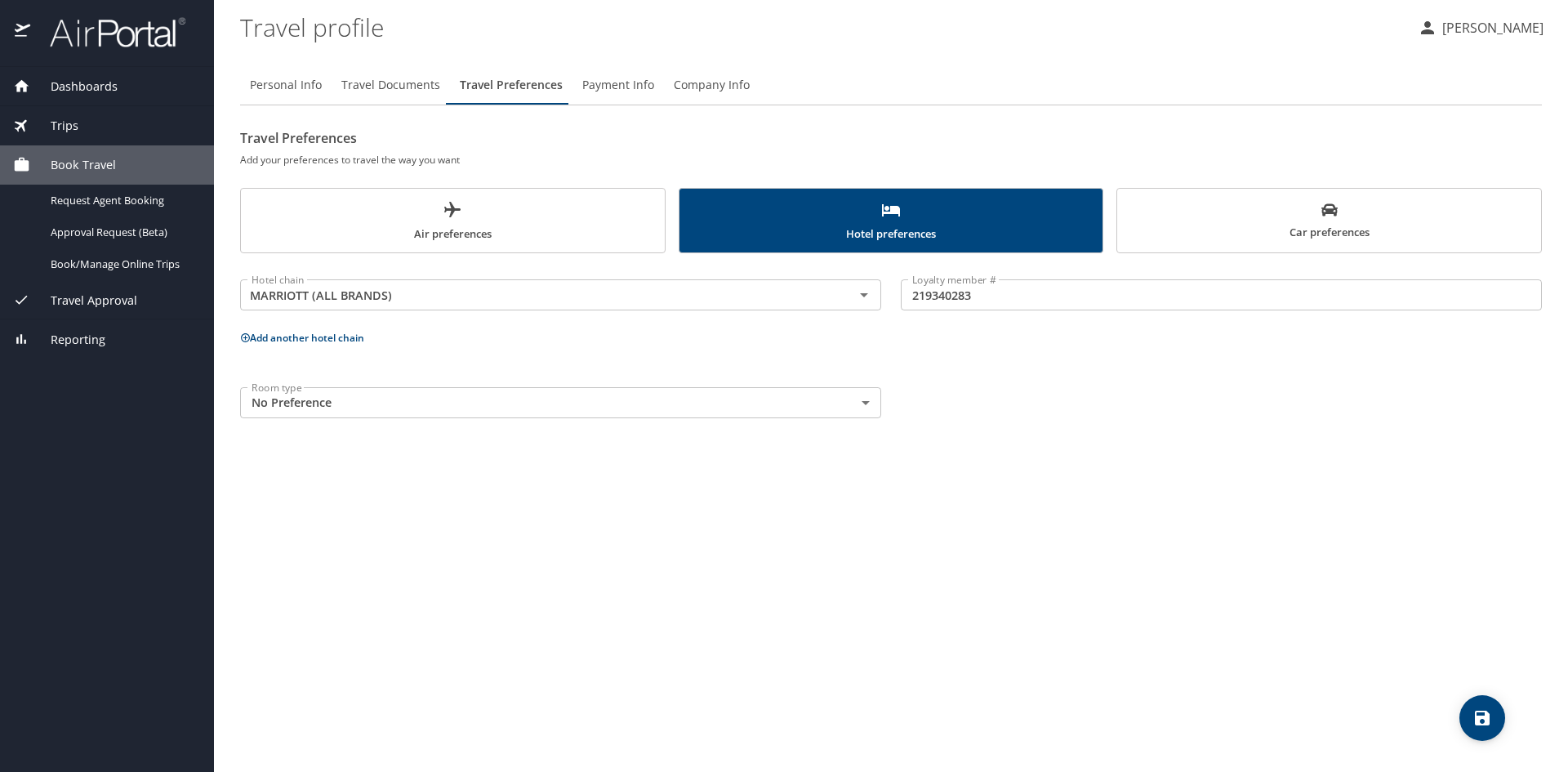
click at [93, 151] on div "Book Travel" at bounding box center [107, 165] width 214 height 40
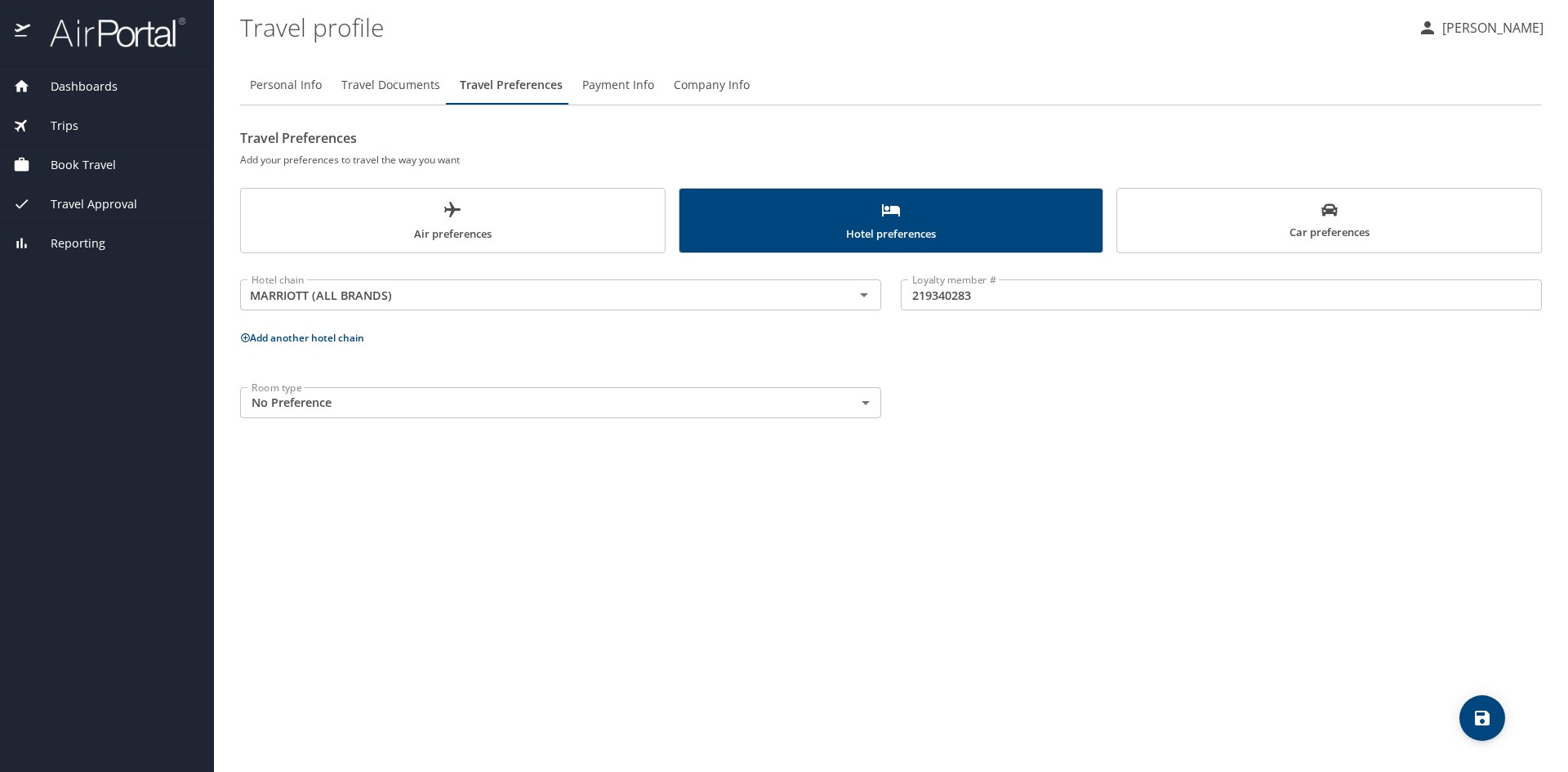
click at [95, 161] on span "Book Travel" at bounding box center [72, 165] width 86 height 18
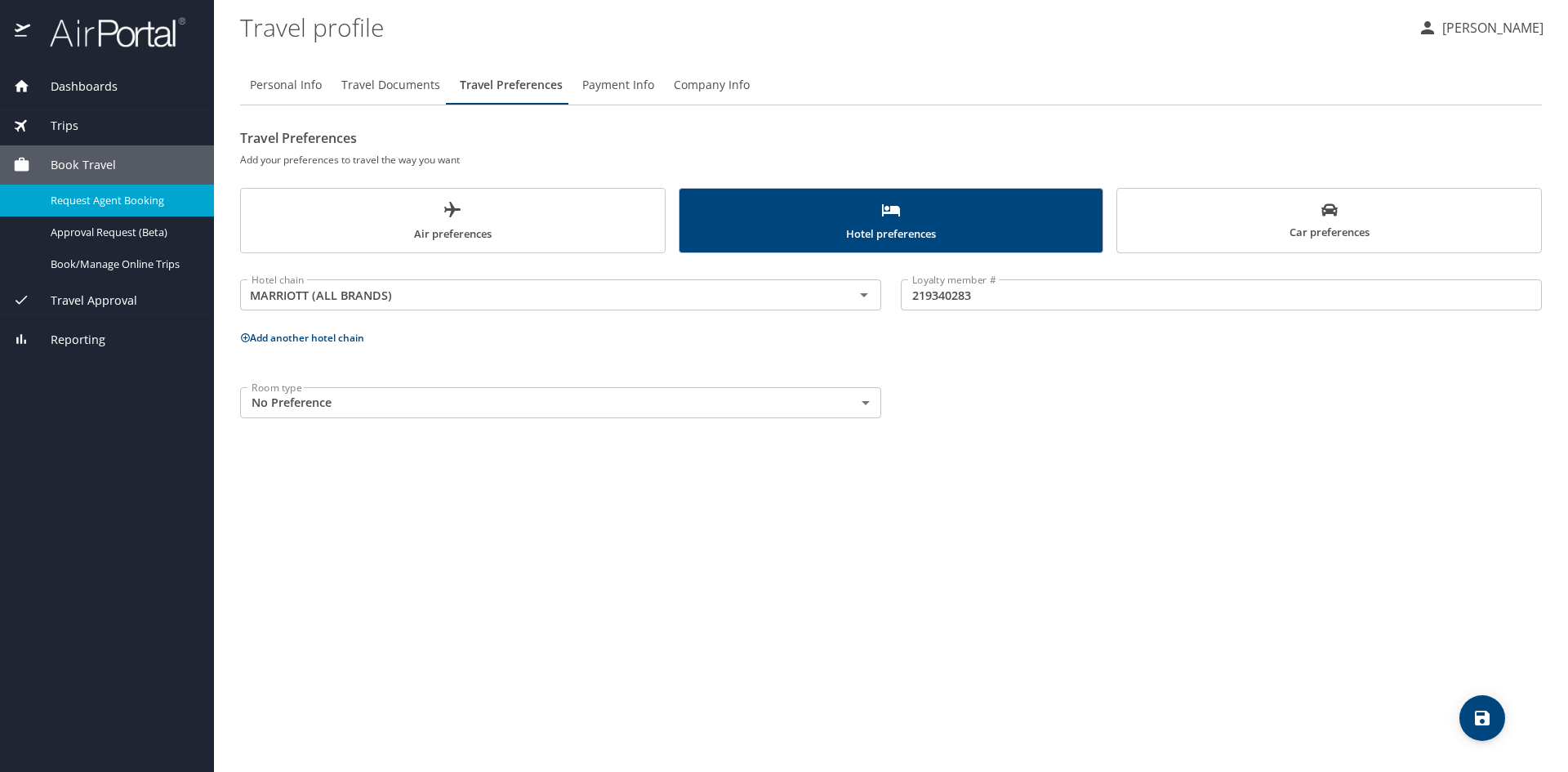
click at [133, 194] on span "Request Agent Booking" at bounding box center [122, 201] width 144 height 15
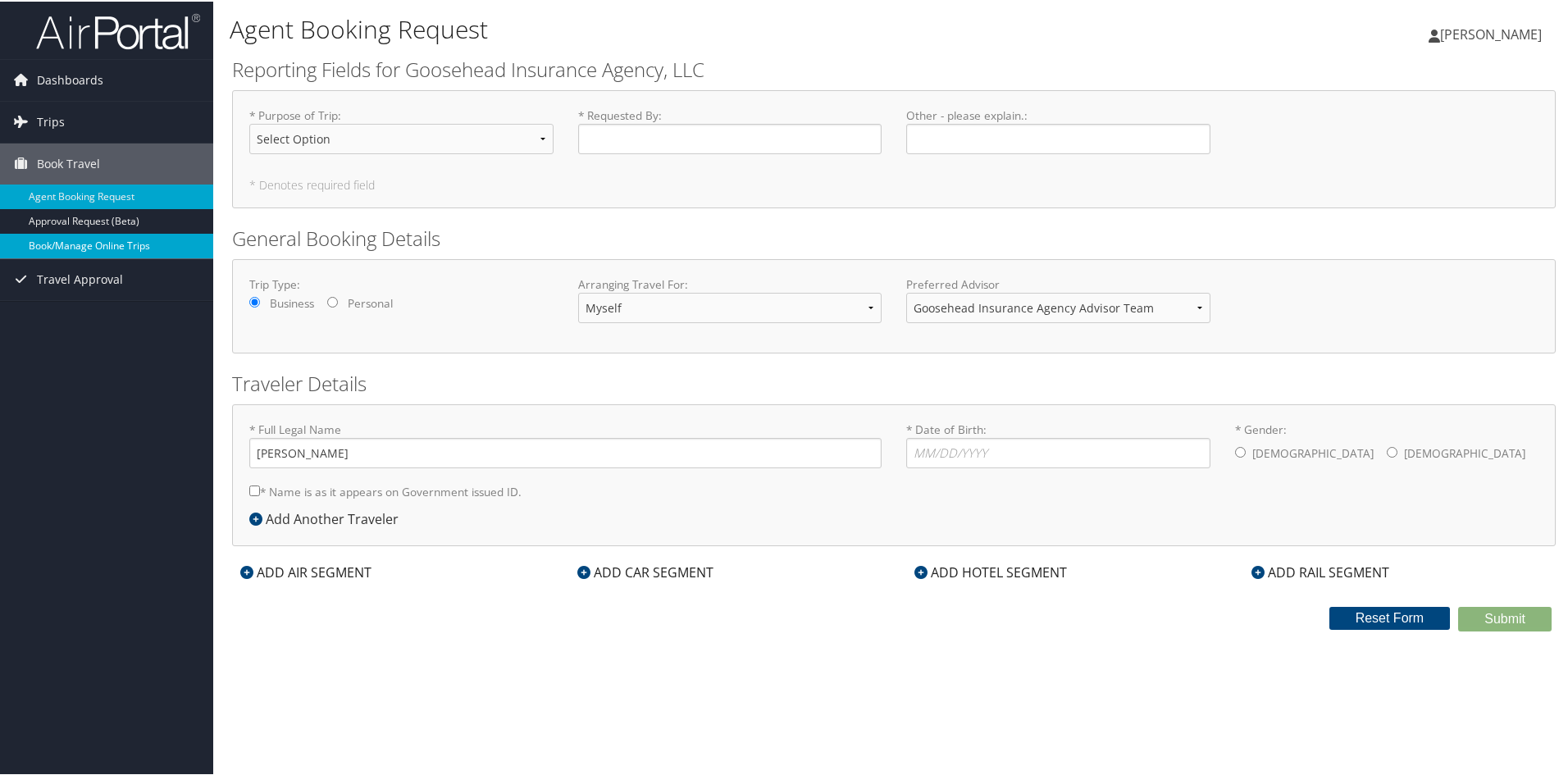
click at [40, 251] on link "Book/Manage Online Trips" at bounding box center [107, 244] width 213 height 24
click at [423, 145] on select "Select Option Agency Site Visit - Support Campus Recruiting Visit Carrier Partn…" at bounding box center [401, 137] width 304 height 30
click at [81, 247] on link "Book/Manage Online Trips" at bounding box center [107, 244] width 213 height 24
click at [157, 250] on link "Book/Manage Online Trips" at bounding box center [107, 244] width 213 height 24
click at [63, 275] on span "Travel Approval" at bounding box center [79, 278] width 86 height 41
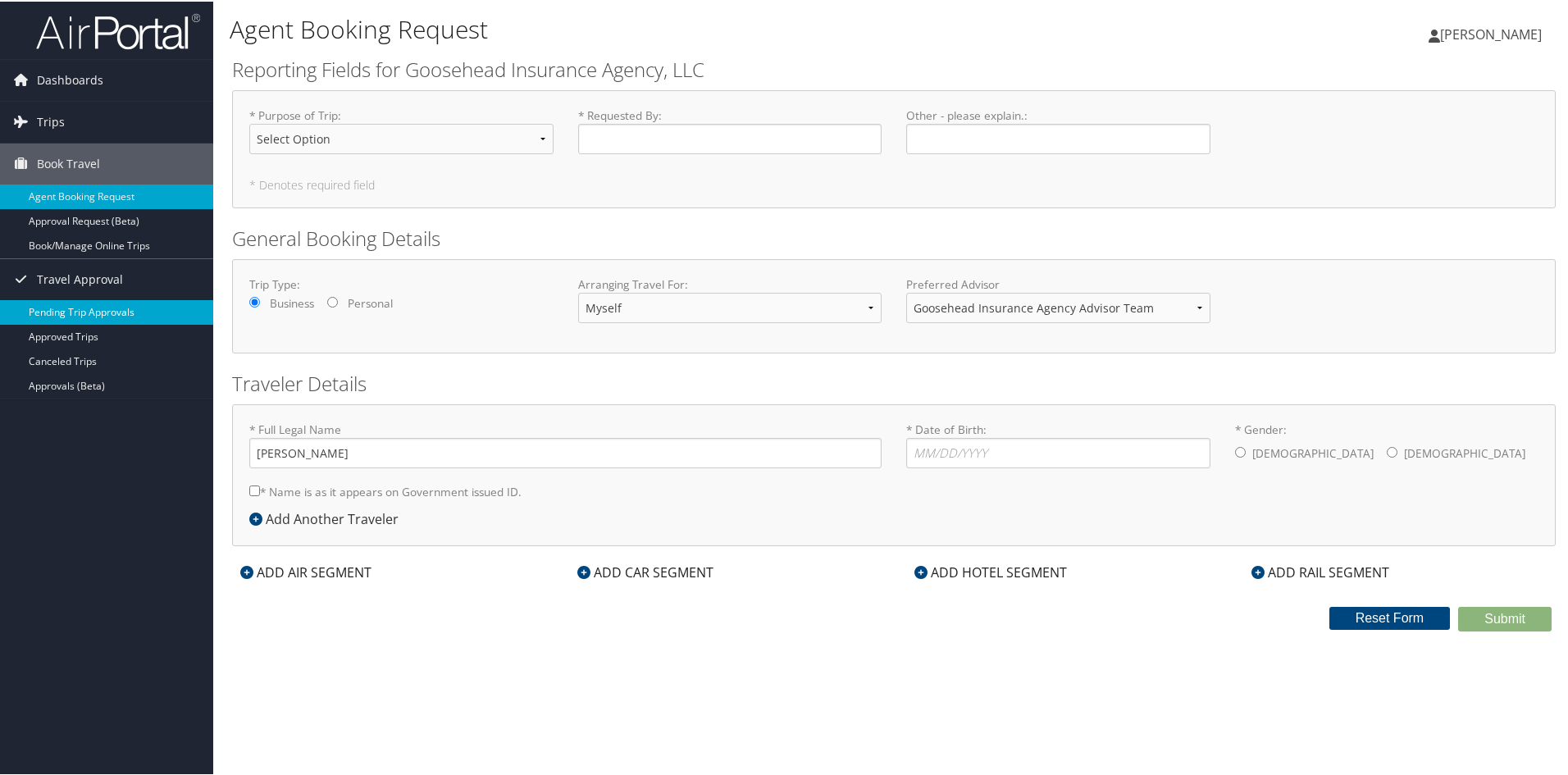
click at [78, 310] on link "Pending Trip Approvals" at bounding box center [107, 310] width 213 height 24
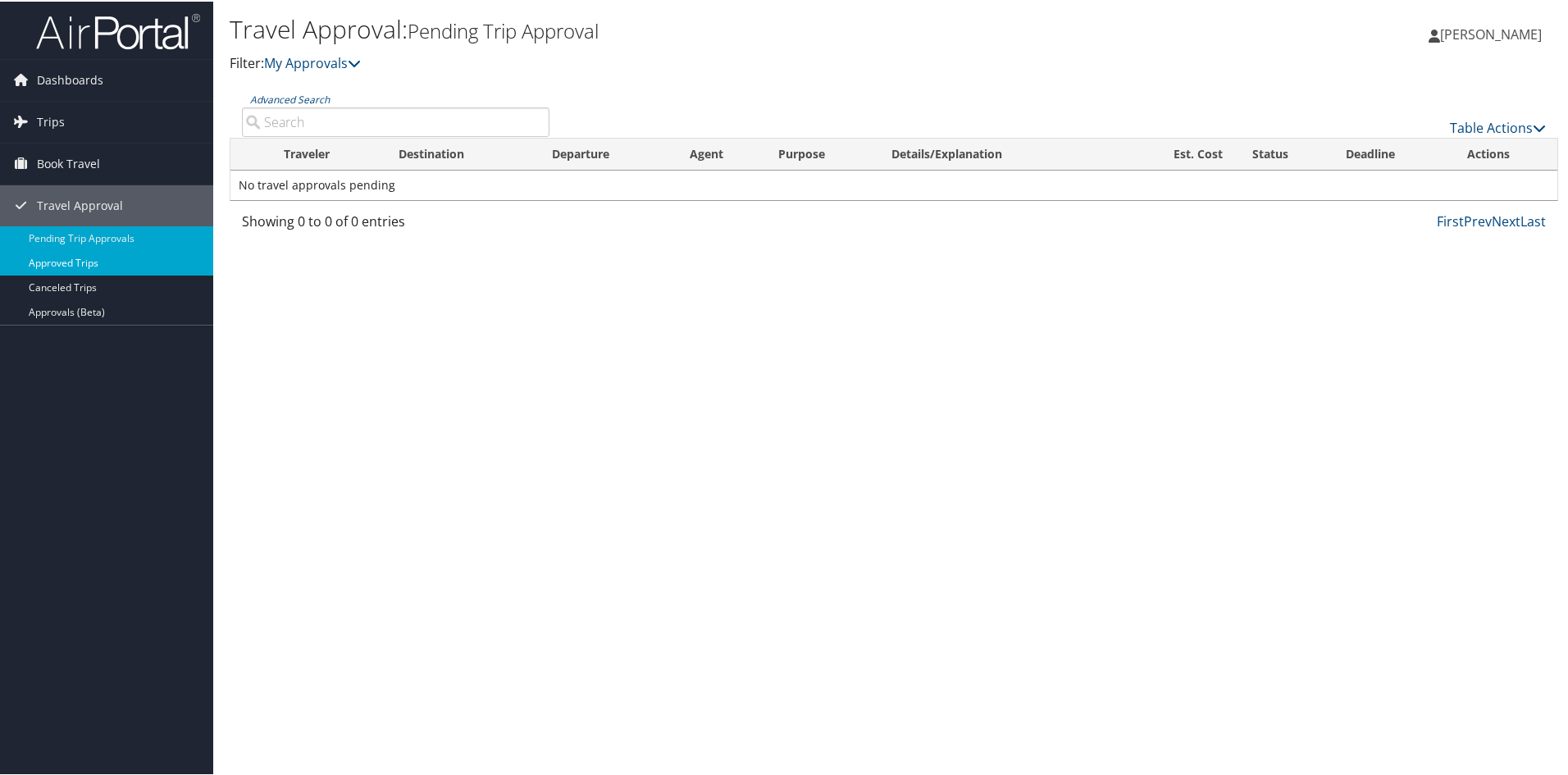
click at [140, 253] on link "Approved Trips" at bounding box center [107, 261] width 213 height 24
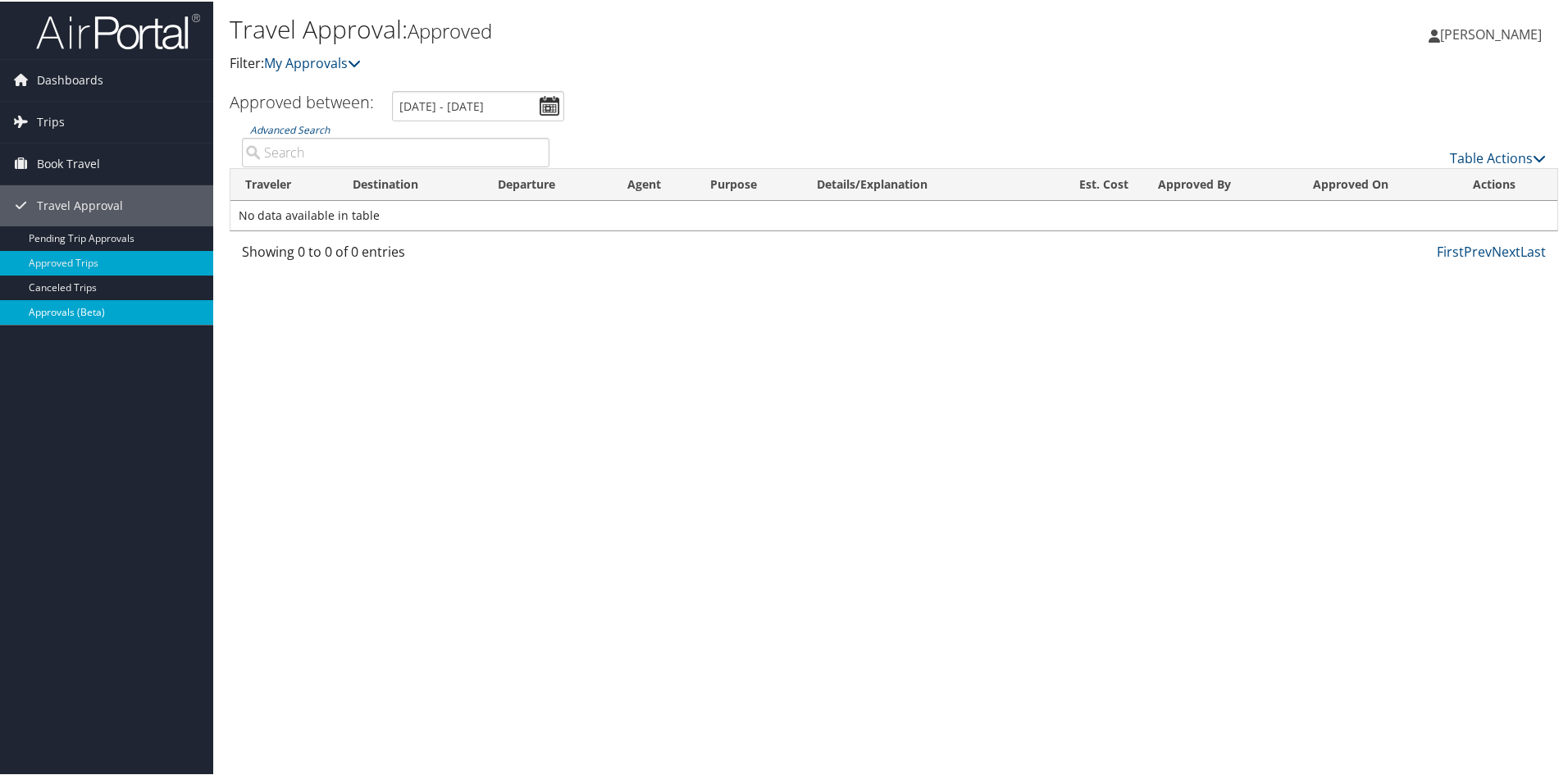
click at [141, 310] on link "Approvals (Beta)" at bounding box center [107, 310] width 213 height 24
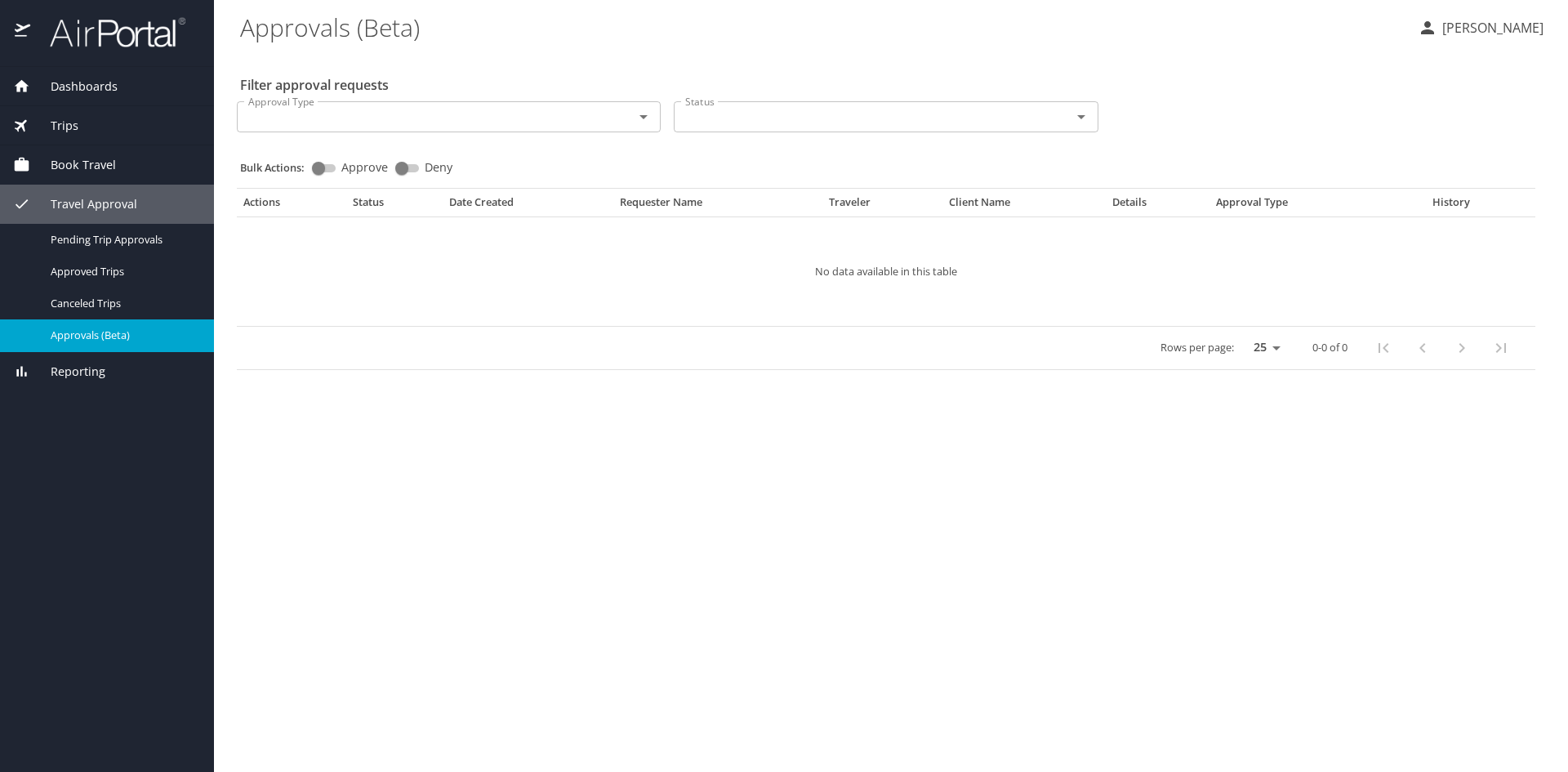
click at [90, 163] on span "Book Travel" at bounding box center [72, 165] width 86 height 18
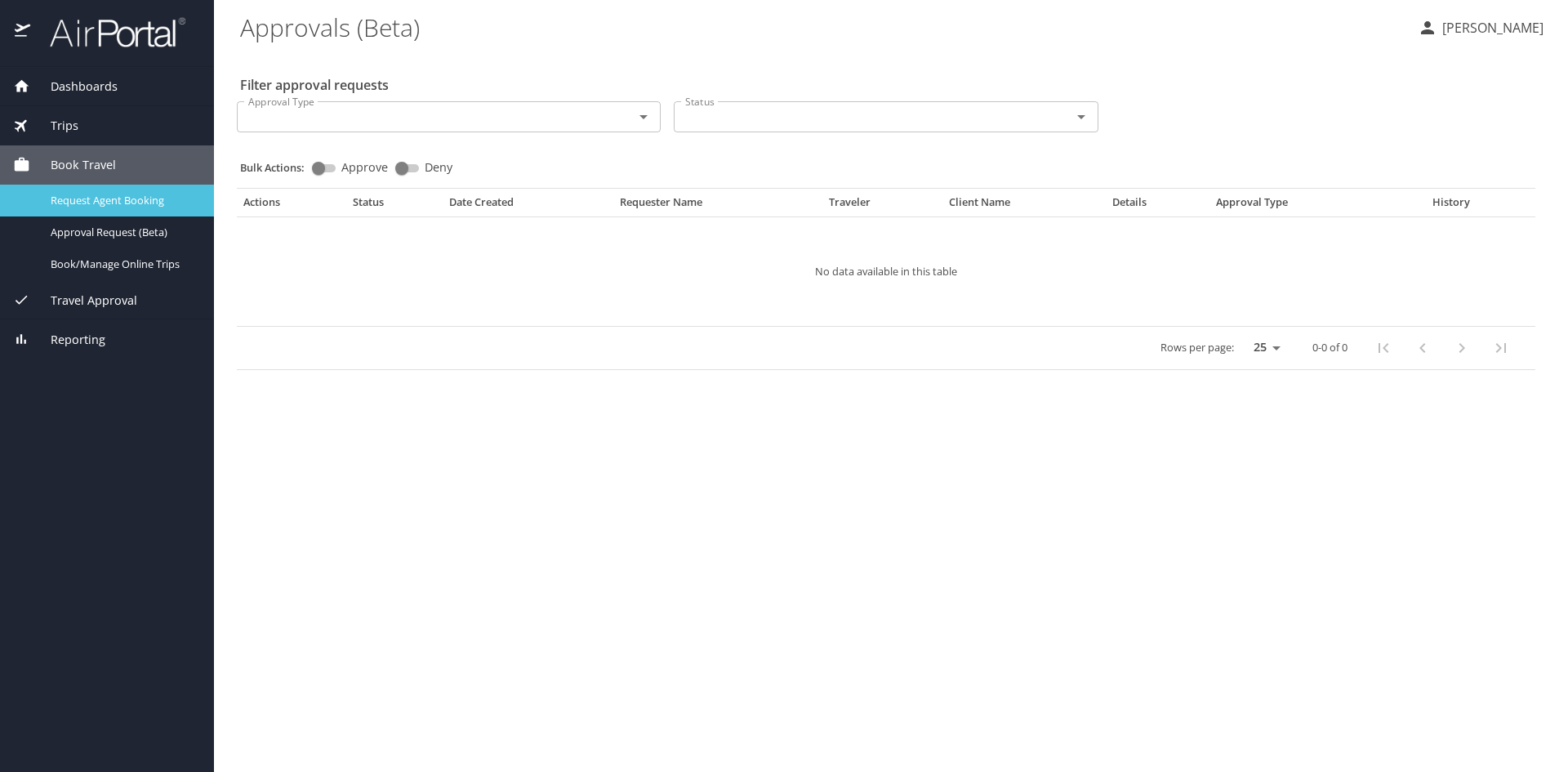
click at [108, 198] on span "Request Agent Booking" at bounding box center [122, 201] width 144 height 15
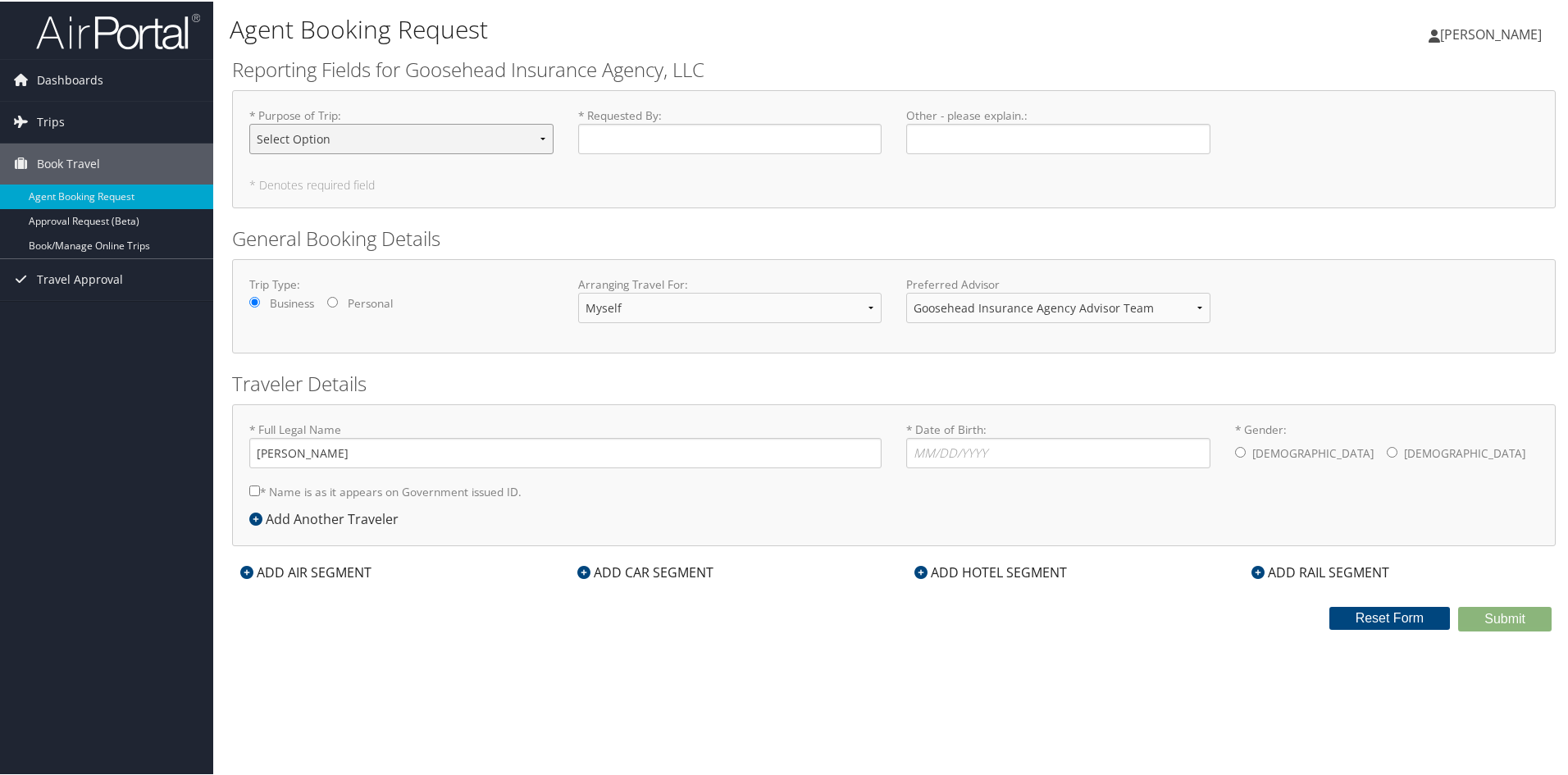
click at [415, 130] on select "Select Option Agency Site Visit - Support Campus Recruiting Visit Carrier Partn…" at bounding box center [401, 137] width 304 height 30
select select "Conference -Event"
click at [249, 122] on select "Select Option Agency Site Visit - Support Campus Recruiting Visit Carrier Partn…" at bounding box center [401, 137] width 304 height 30
click at [659, 143] on input "* Requested By : Required" at bounding box center [731, 137] width 304 height 30
click at [106, 83] on link "Dashboards" at bounding box center [107, 78] width 213 height 41
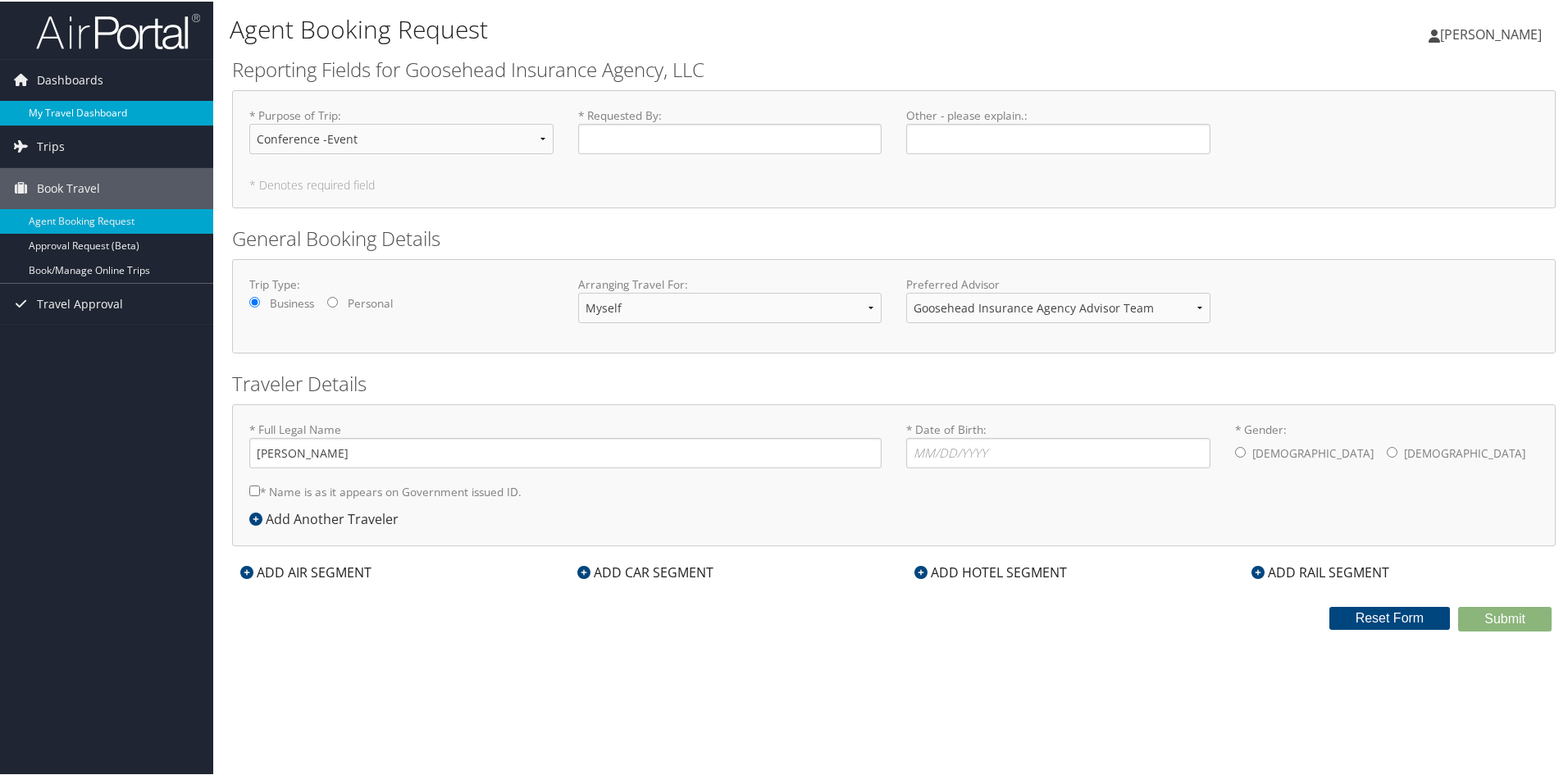
click at [108, 108] on link "My Travel Dashboard" at bounding box center [107, 110] width 213 height 24
